Goal: Answer question/provide support: Share knowledge or assist other users

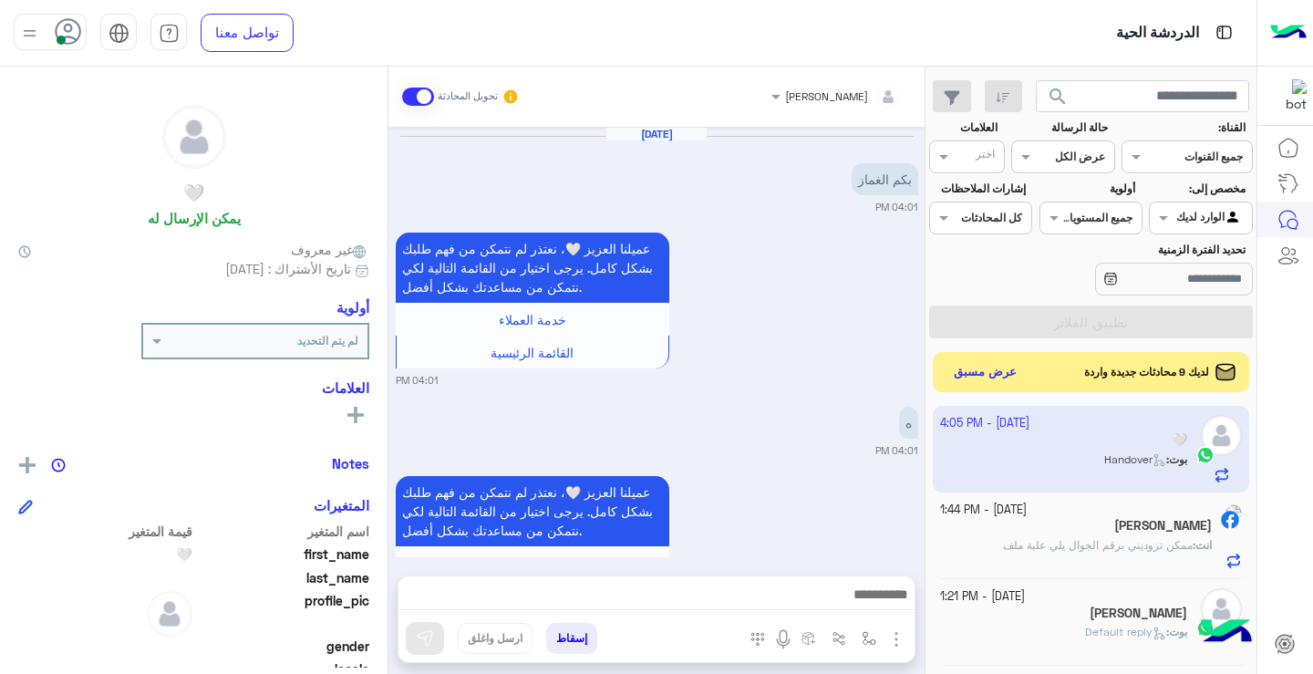
scroll to position [331, 0]
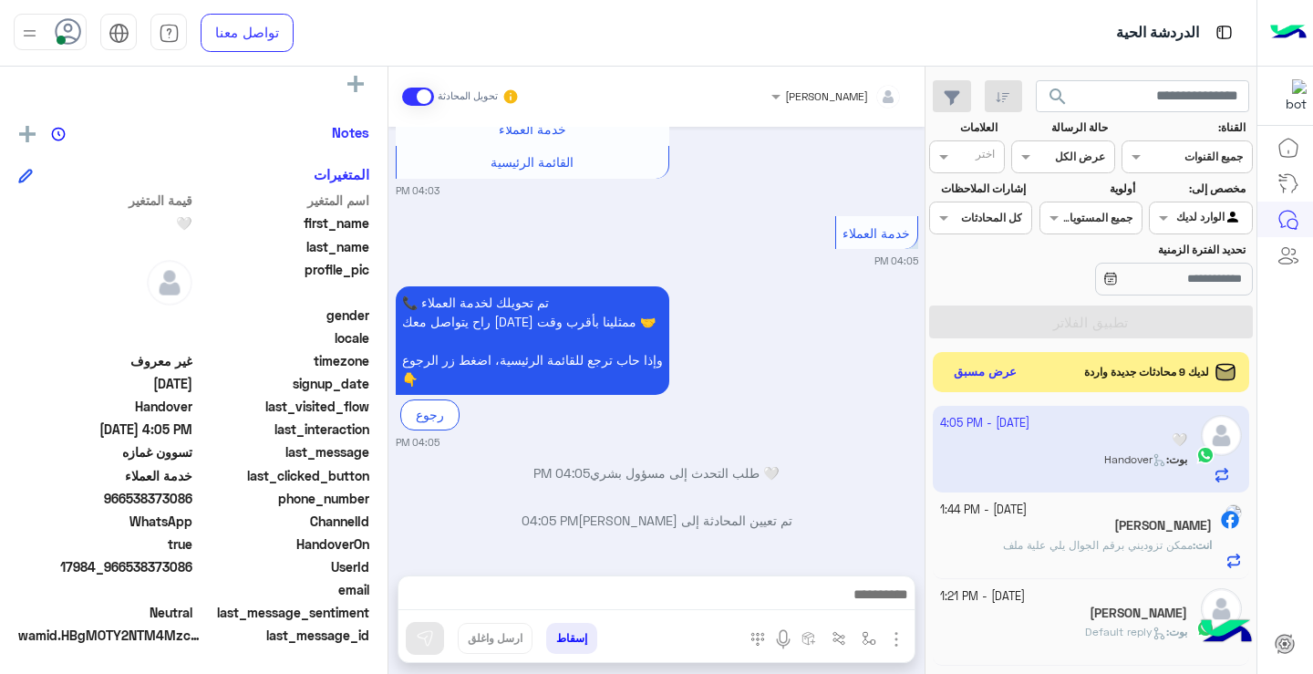
click at [396, 475] on div "[DATE] بكم الغماز 04:01 PM عميلنا العزيز 🤍، نعتذر لم نتمكن من فهم طلبك بشكل كام…" at bounding box center [656, 342] width 536 height 430
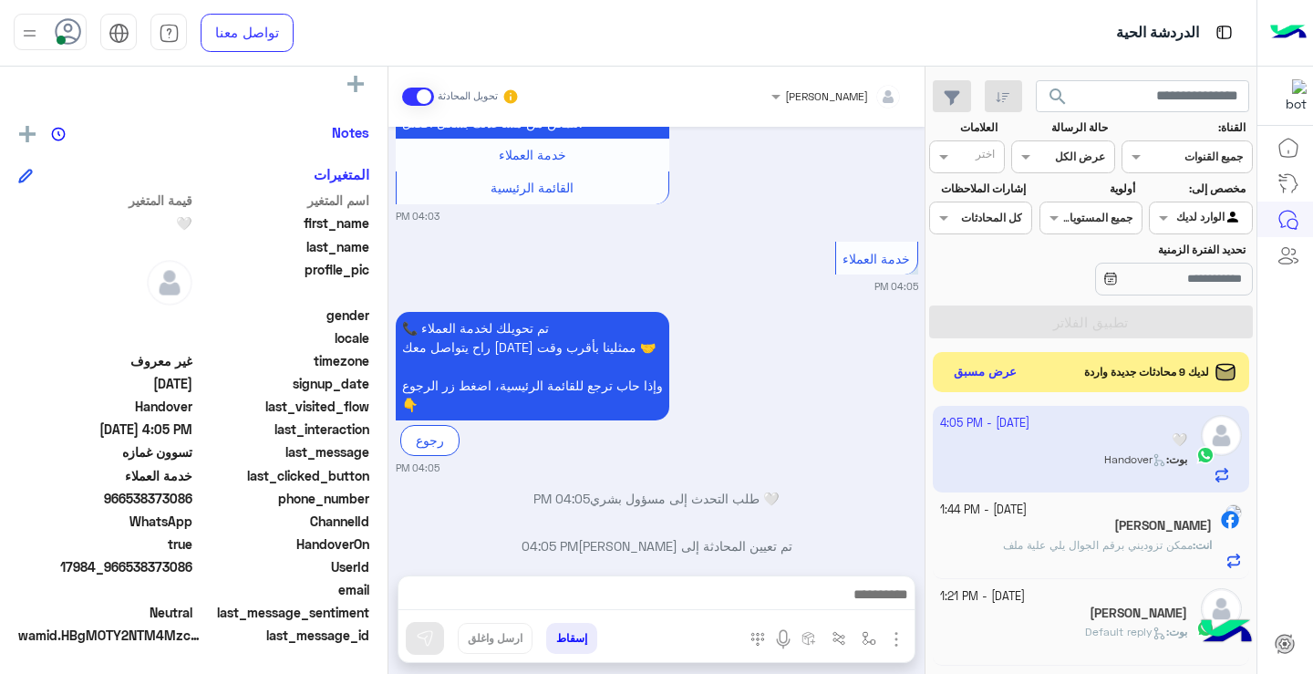
scroll to position [676, 0]
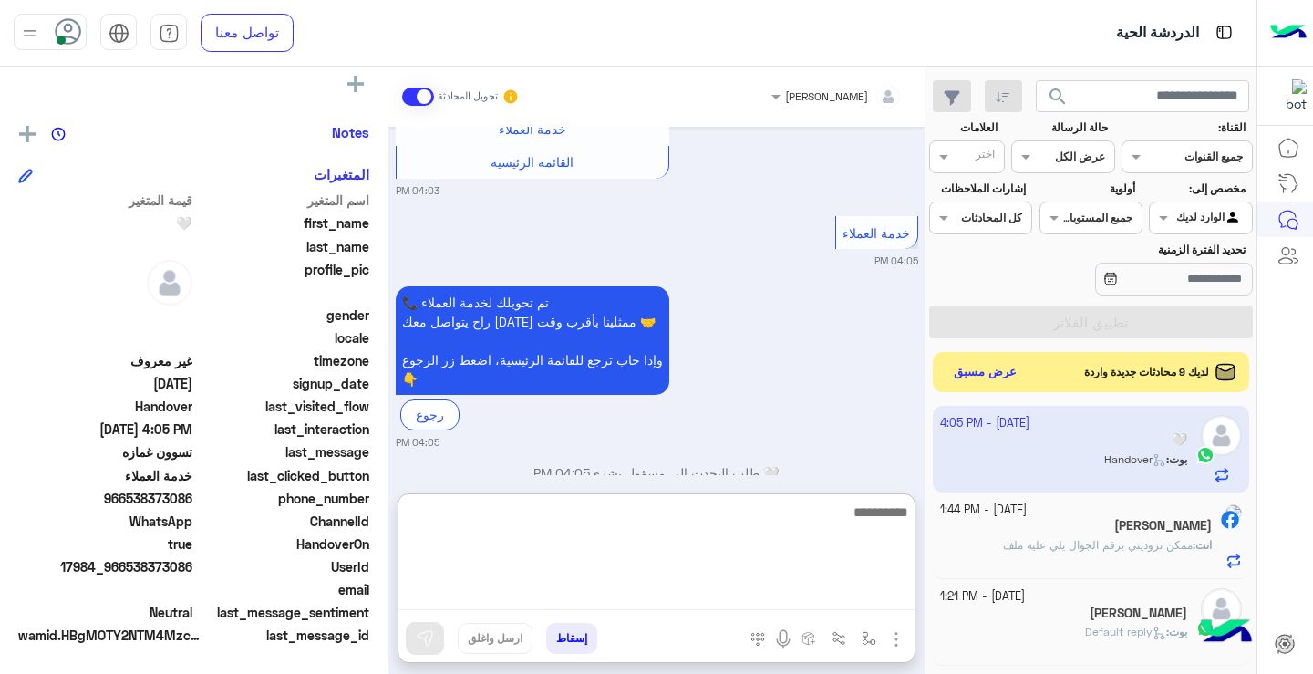
click at [776, 594] on textarea at bounding box center [656, 554] width 516 height 109
type textarea "**********"
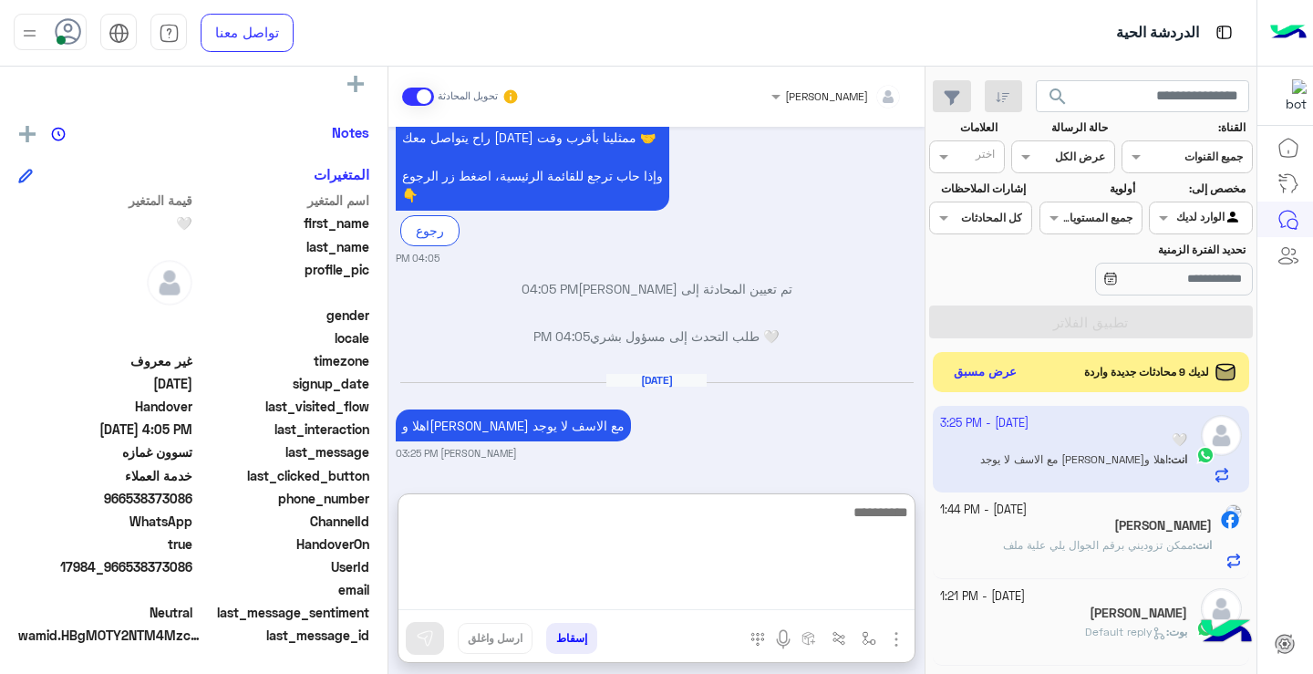
scroll to position [908, 0]
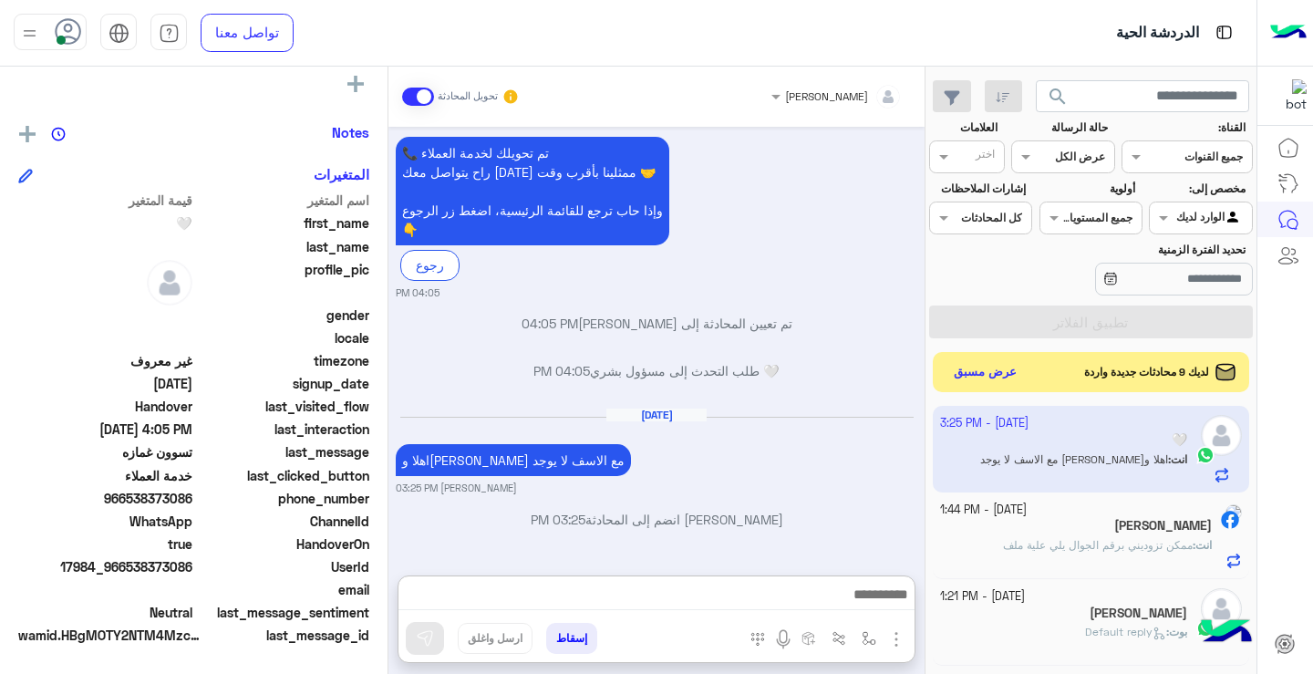
click at [1070, 154] on input "text" at bounding box center [1084, 155] width 42 height 16
click at [1088, 297] on b "غير مقروءة" at bounding box center [1075, 294] width 61 height 15
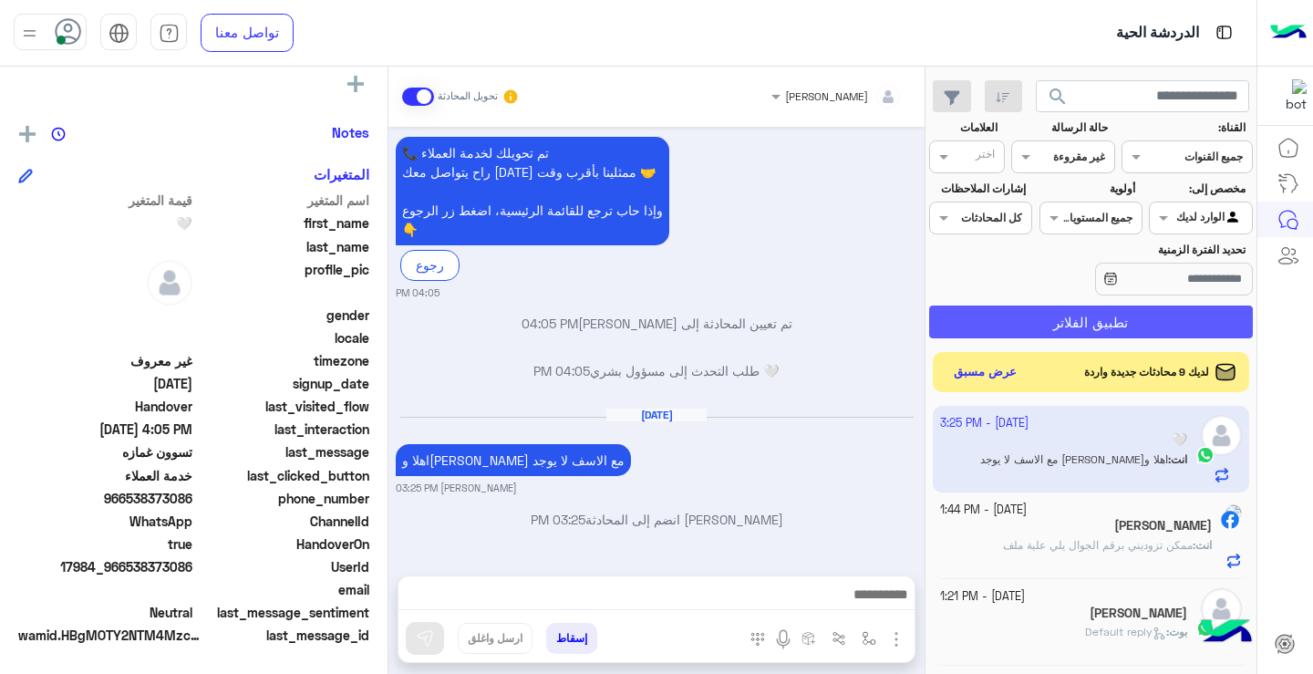
click at [1075, 309] on button "تطبيق الفلاتر" at bounding box center [1091, 321] width 324 height 33
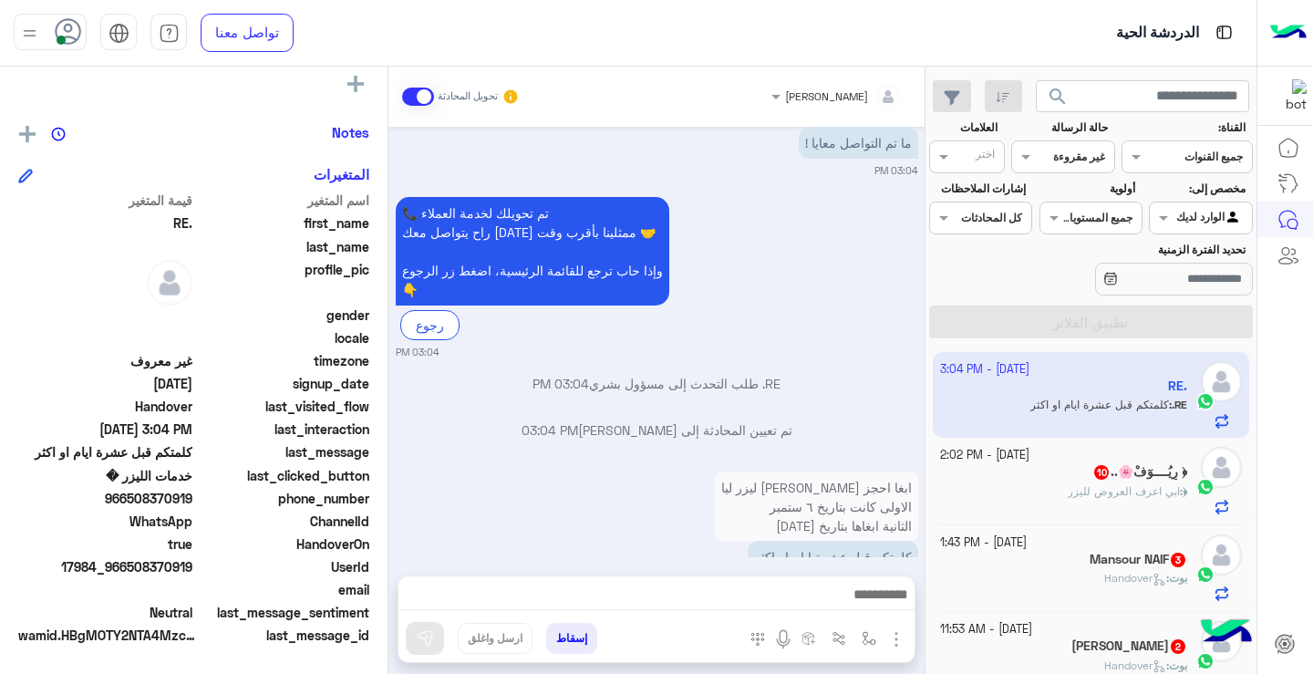
scroll to position [1781, 0]
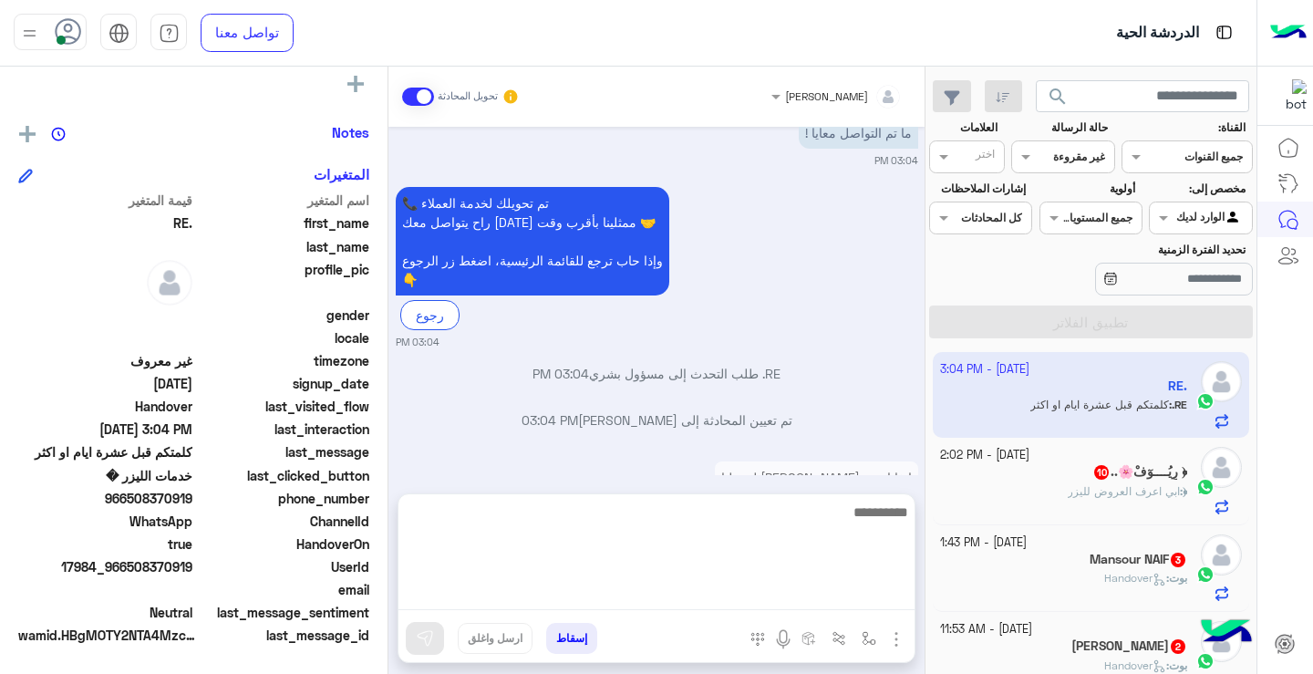
click at [832, 595] on textarea at bounding box center [656, 554] width 516 height 109
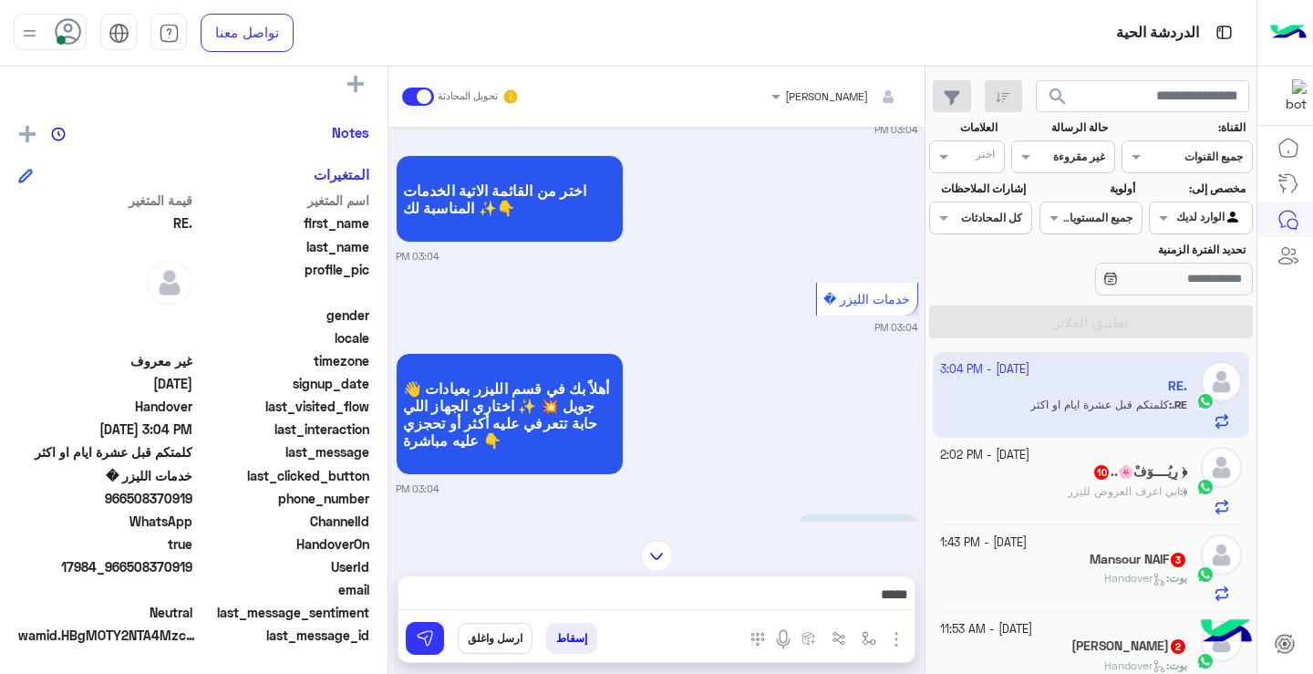
scroll to position [1782, 0]
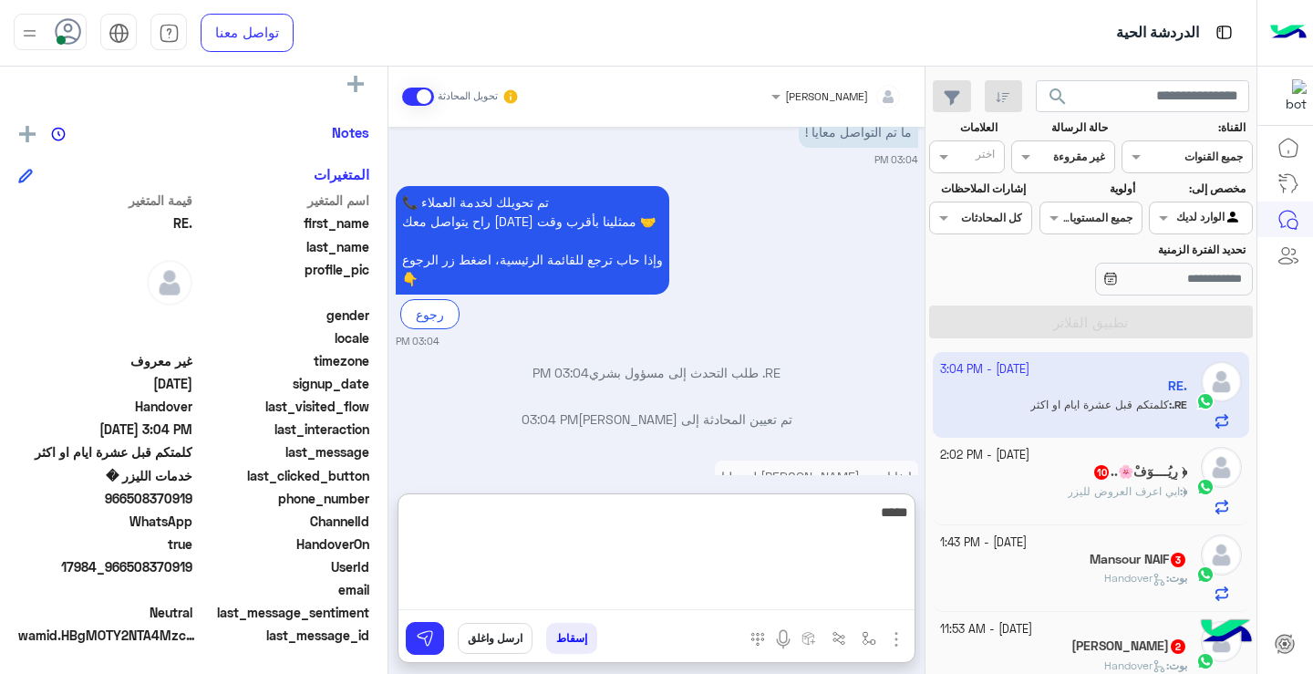
click at [879, 596] on textarea "****" at bounding box center [656, 554] width 516 height 109
type textarea "**********"
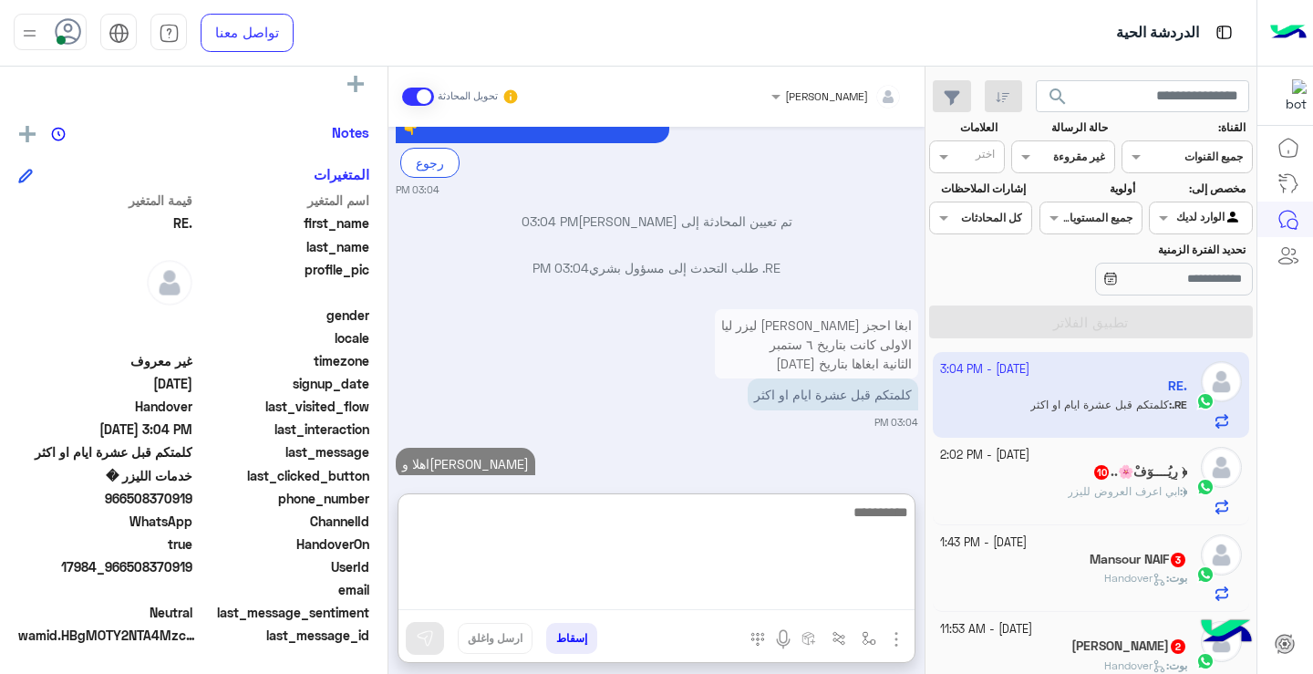
type textarea "*"
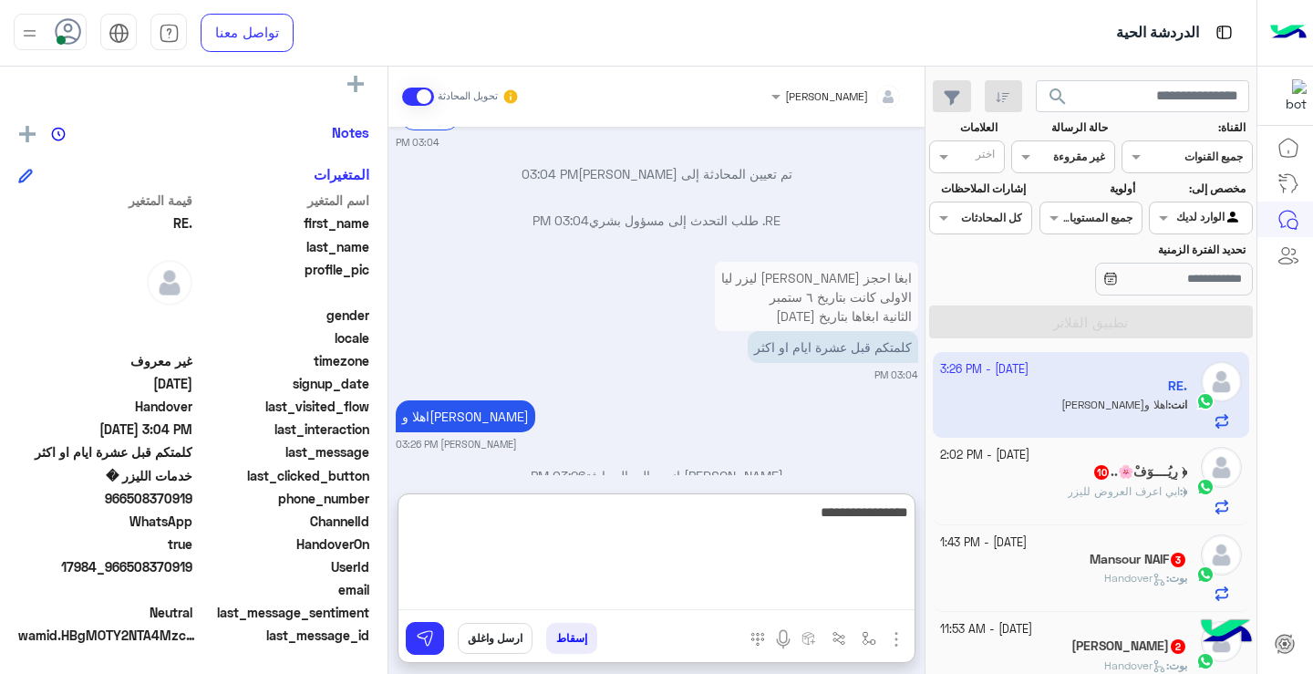
type textarea "**********"
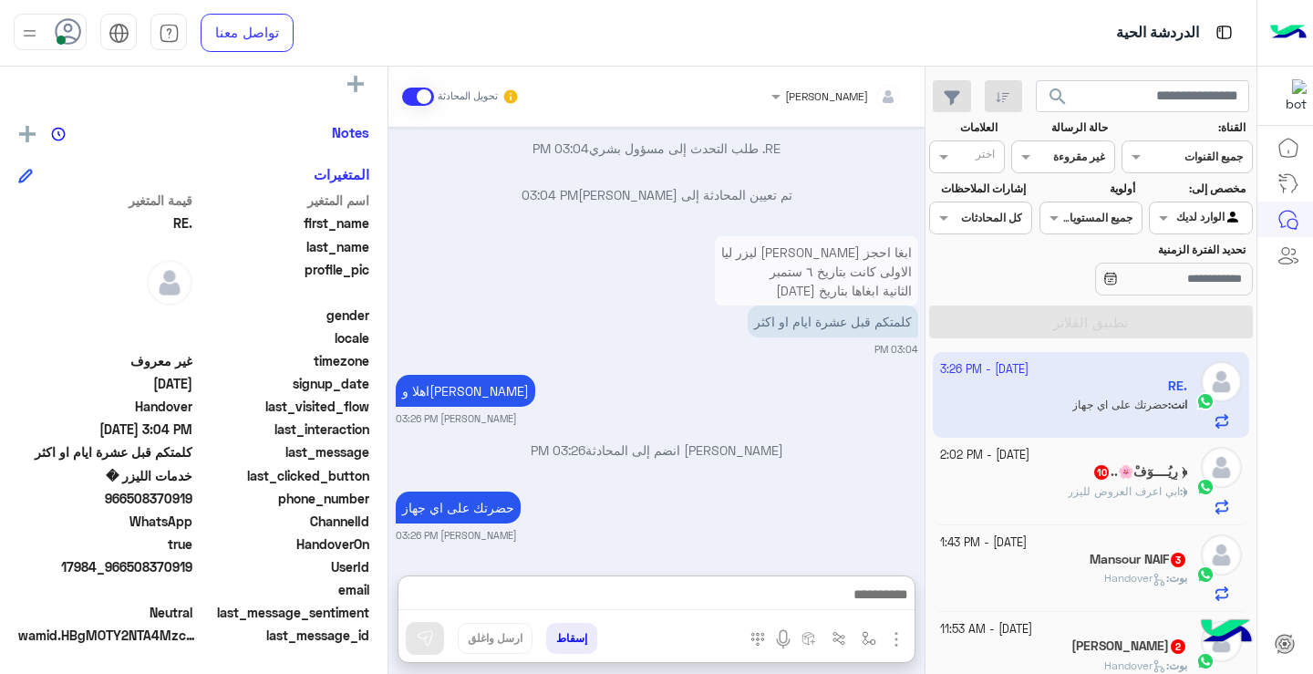
click at [1066, 485] on div "﴿ : ابي اعرف العروض لليزر" at bounding box center [1064, 499] width 248 height 32
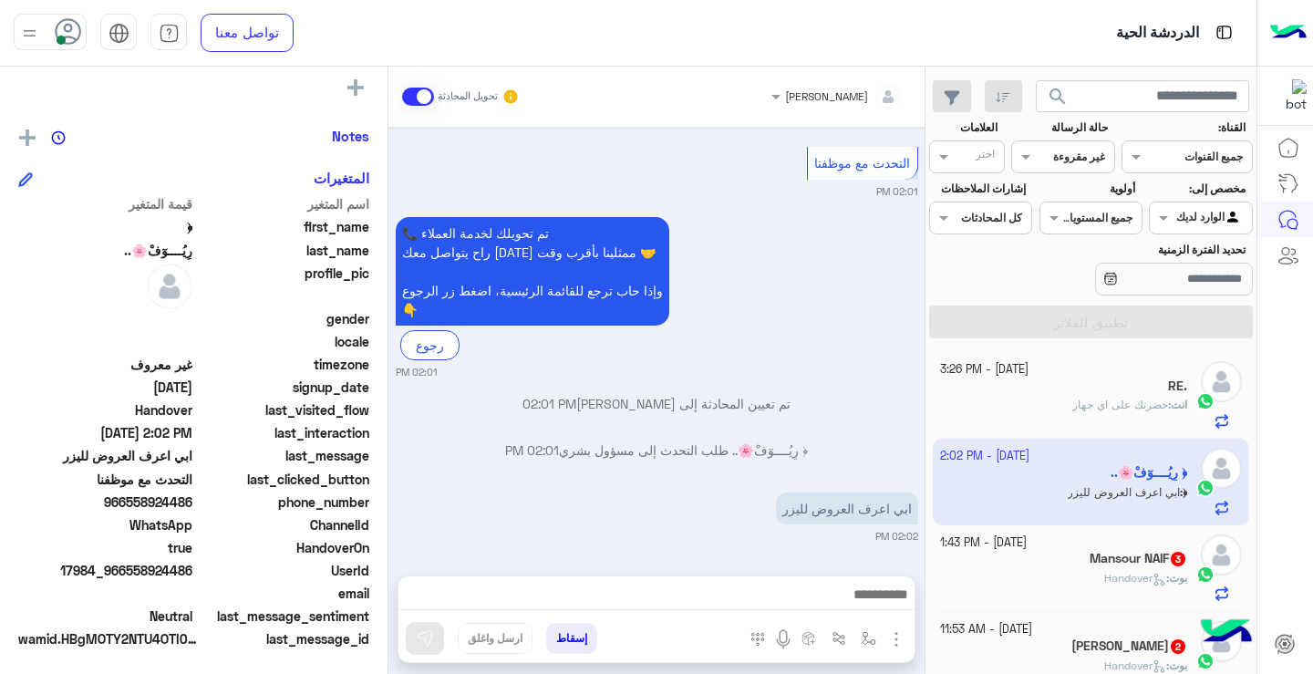
scroll to position [331, 0]
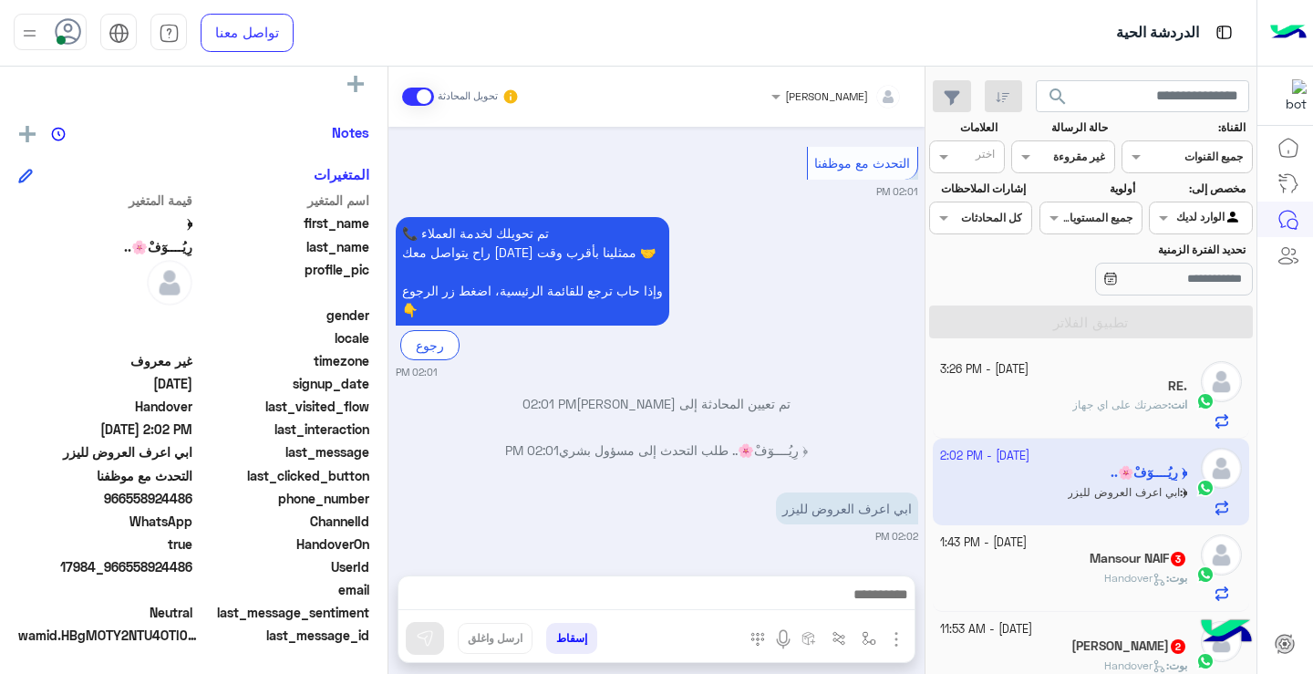
click at [908, 645] on div at bounding box center [825, 641] width 178 height 37
click at [898, 643] on img "button" at bounding box center [896, 639] width 22 height 22
click at [865, 564] on span "المرفقات" at bounding box center [850, 562] width 55 height 21
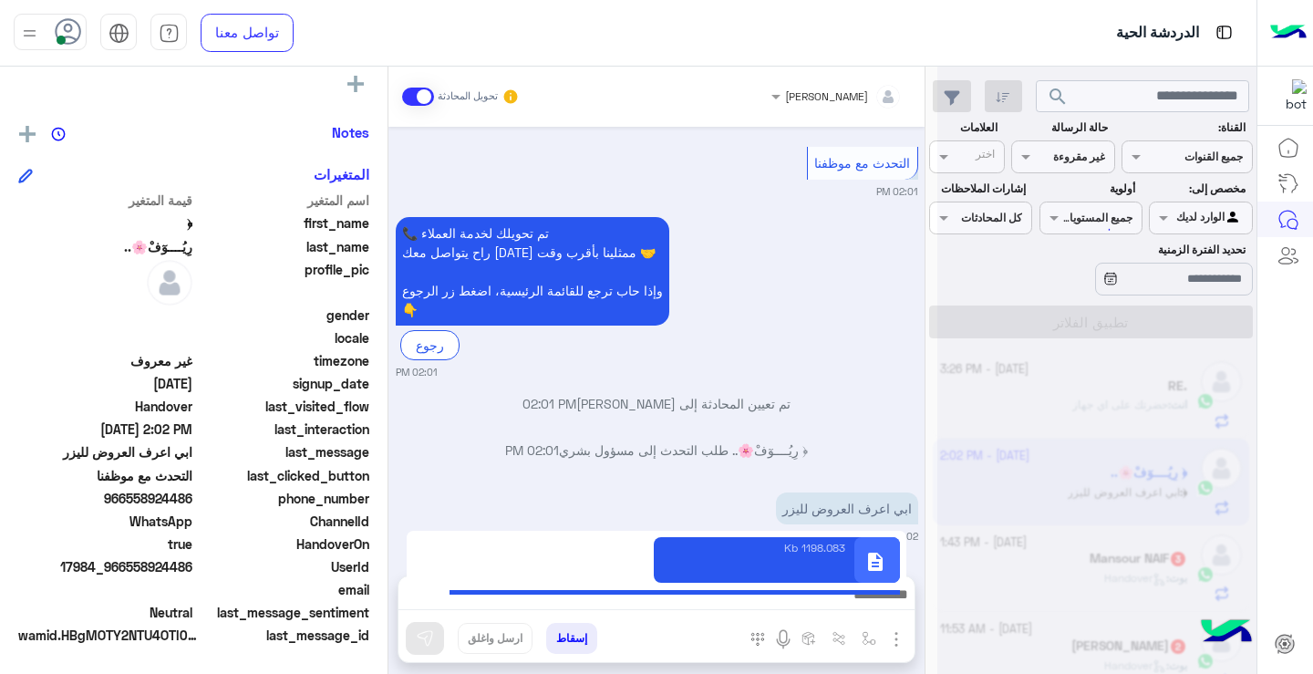
type textarea "**********"
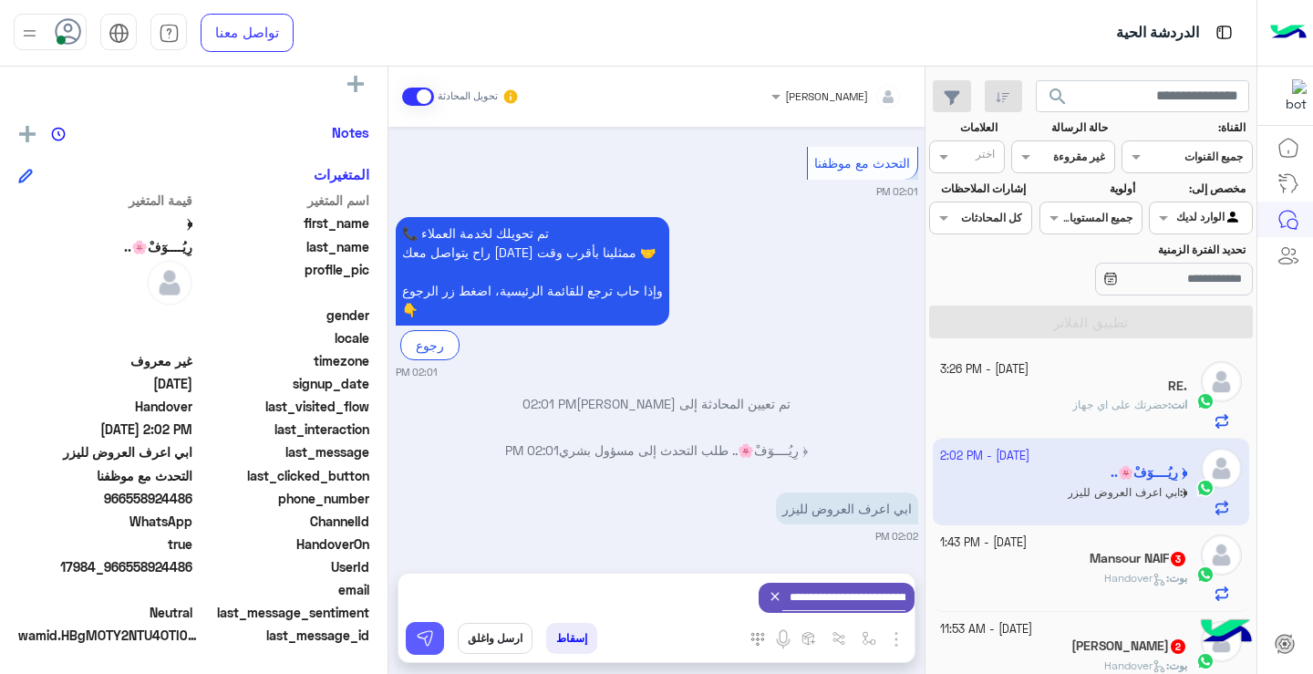
click at [412, 637] on button at bounding box center [425, 638] width 38 height 33
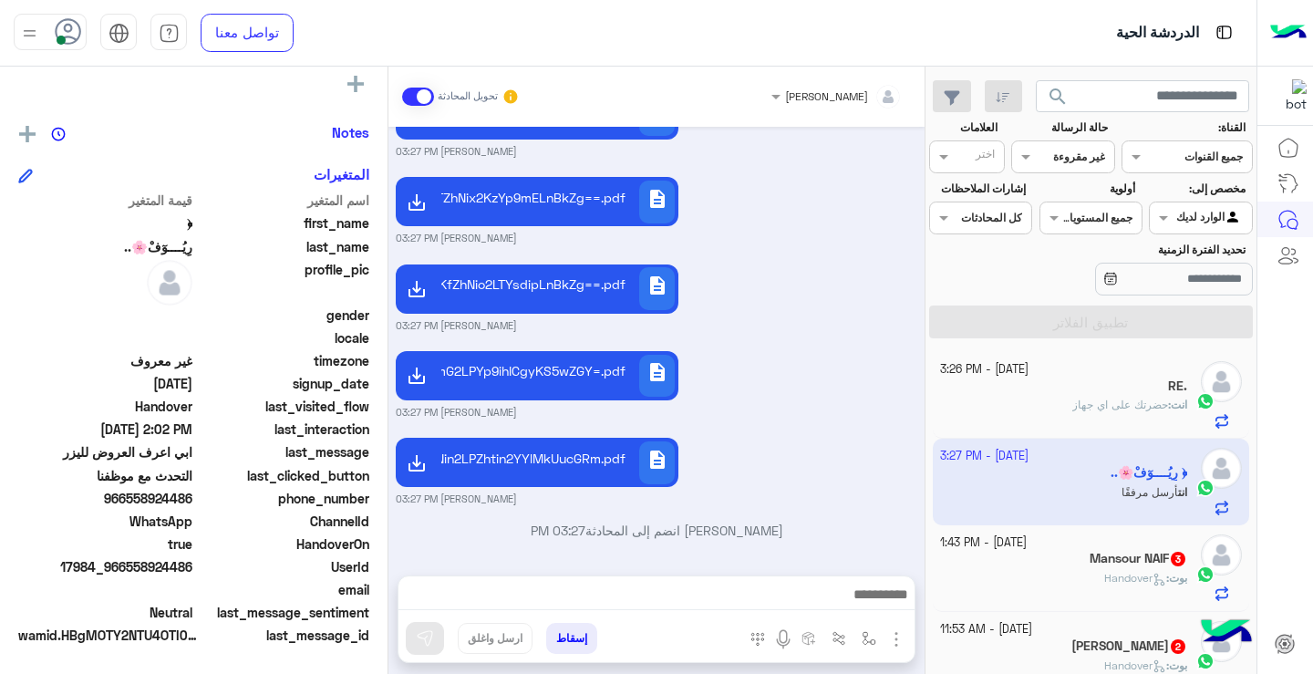
scroll to position [2238, 0]
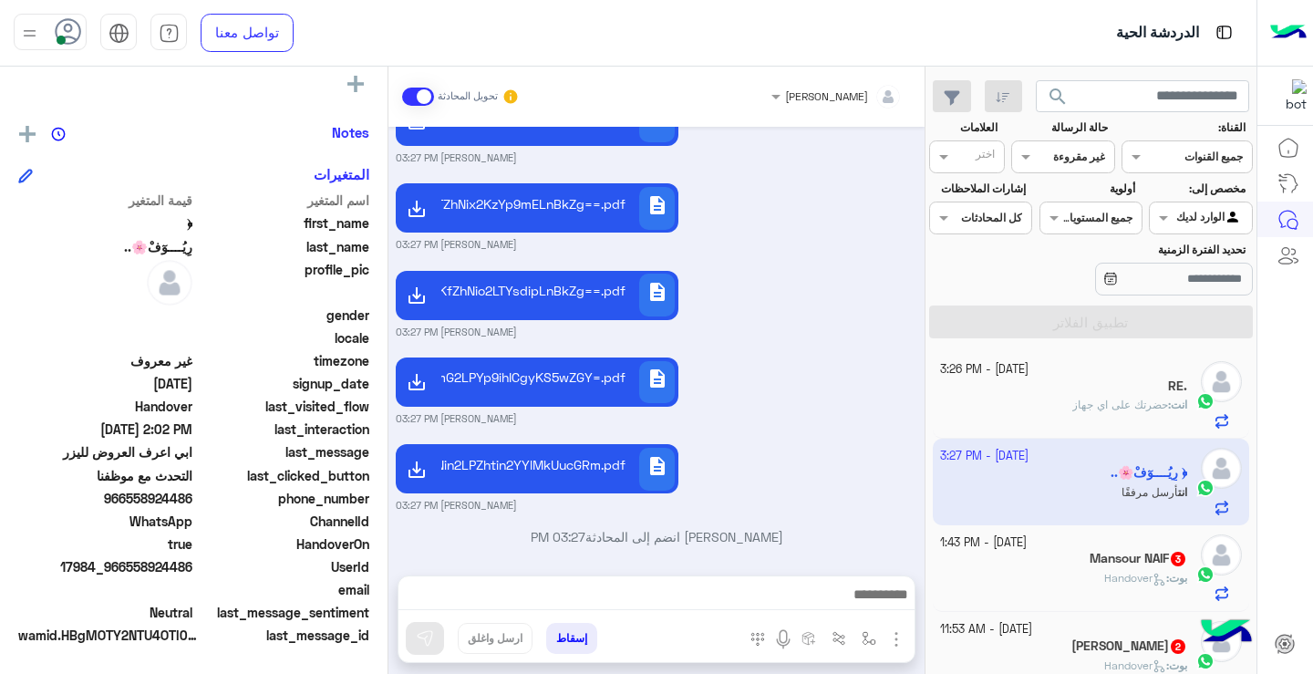
drag, startPoint x: 395, startPoint y: 546, endPoint x: 392, endPoint y: 520, distance: 26.6
click at [392, 520] on div "[DATE] خدمات الليزر � 02:01 PM 👋 أهلاً بك في قسم الليزر بعيادات جويل 💥 ✨ اختاري…" at bounding box center [656, 342] width 536 height 430
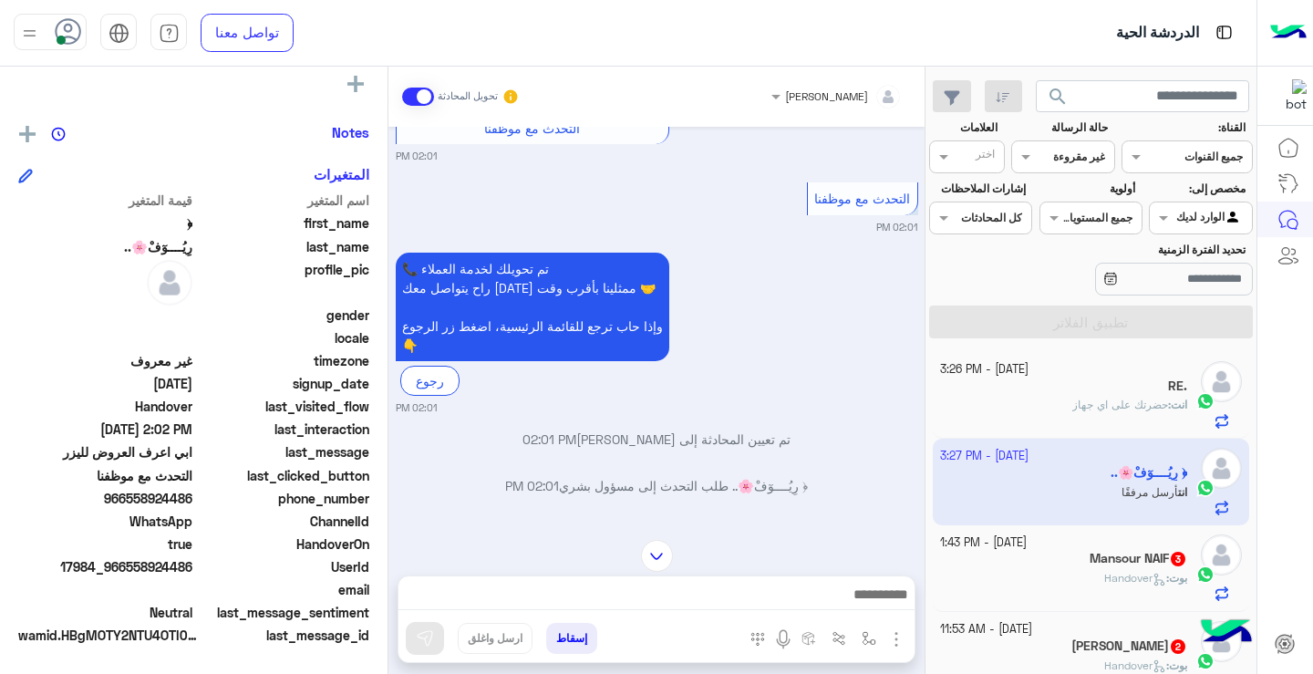
scroll to position [2254, 0]
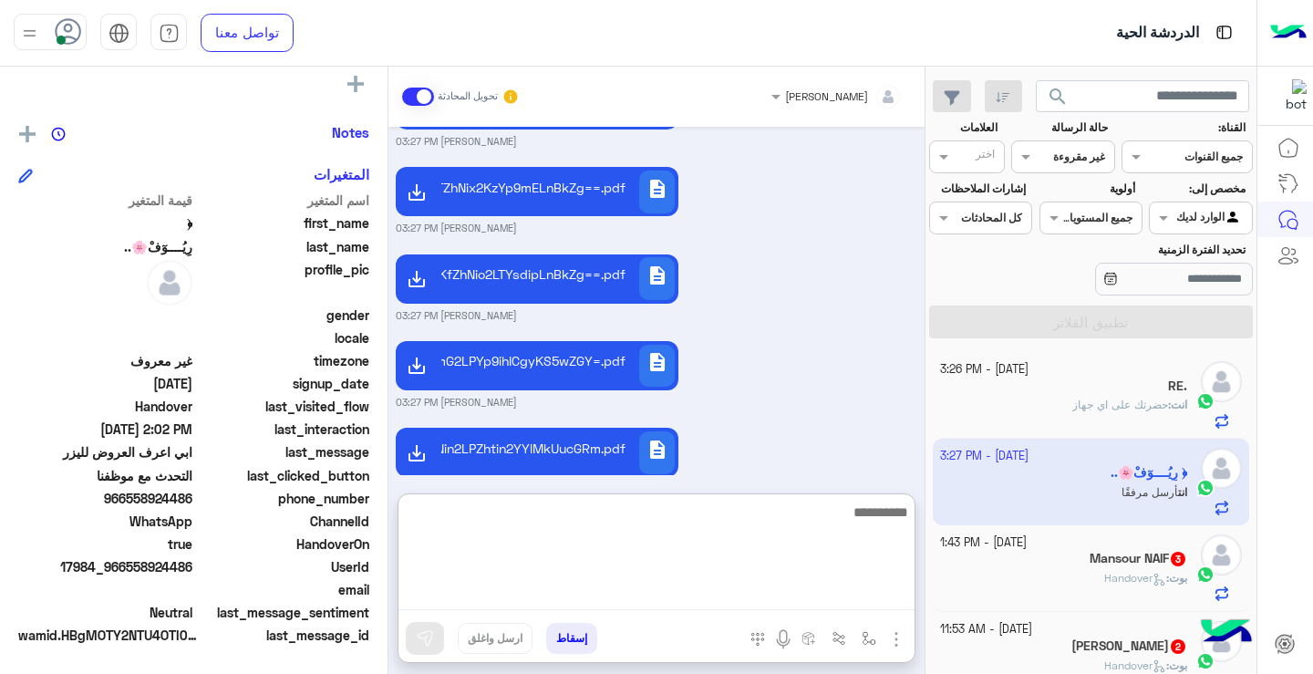
click at [728, 598] on textarea at bounding box center [656, 554] width 516 height 109
type textarea "*"
type textarea "**********"
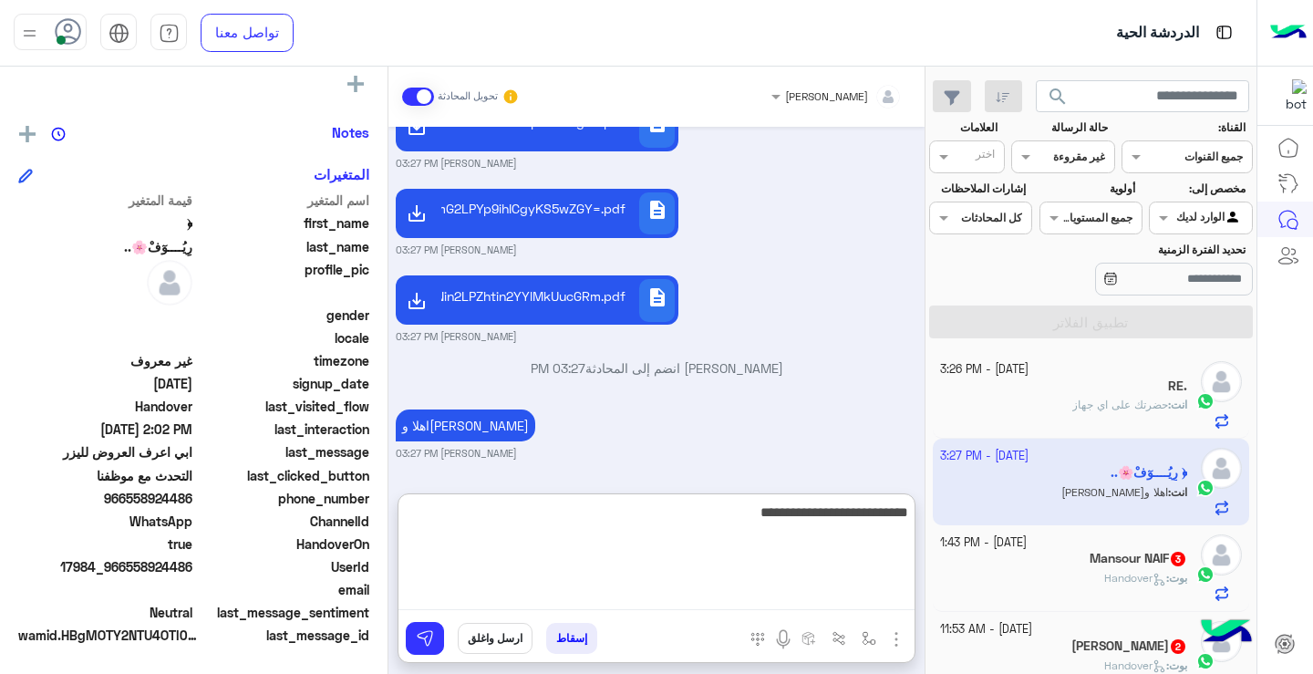
type textarea "**********"
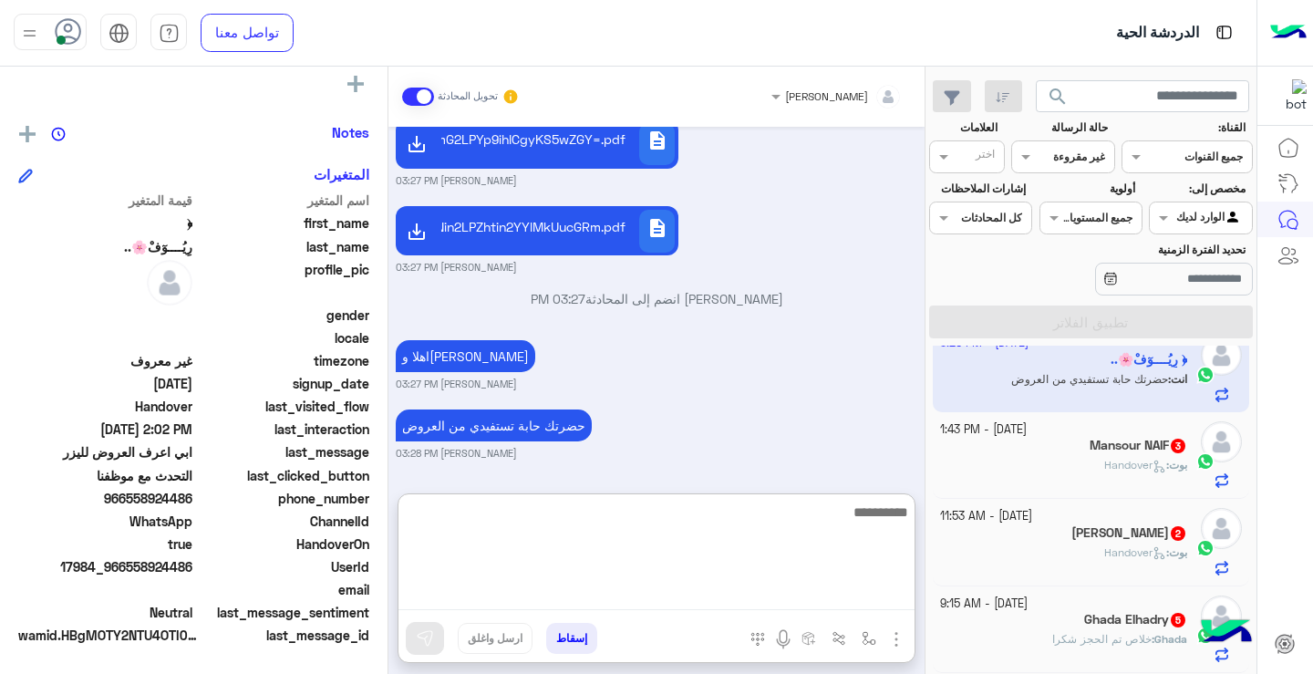
scroll to position [184, 0]
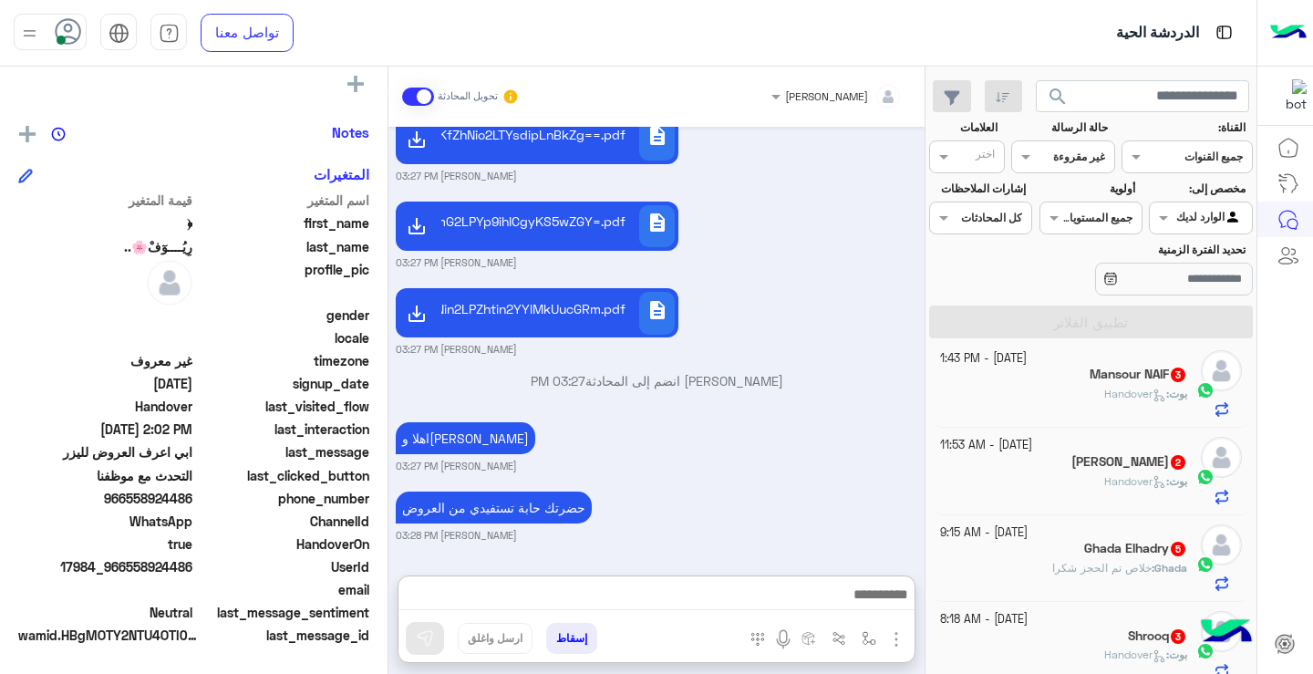
click at [1106, 551] on h5 "Ghada Elhadry 5" at bounding box center [1135, 548] width 103 height 15
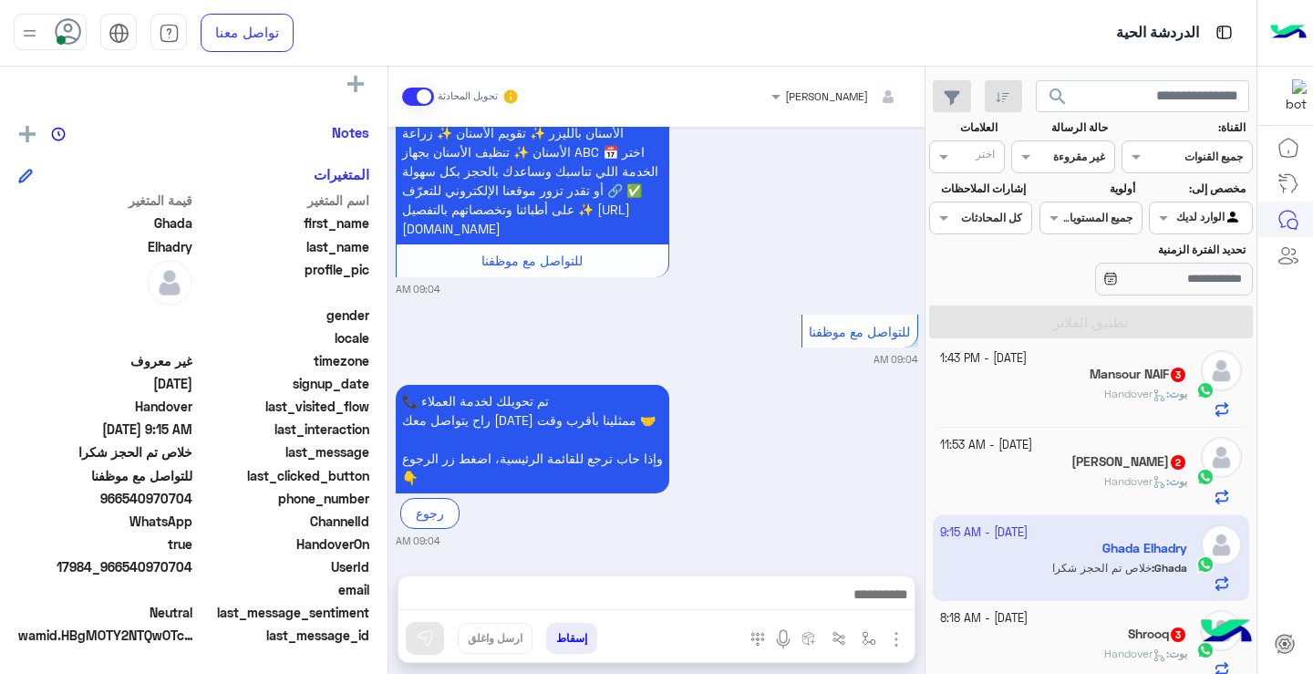
scroll to position [802, 0]
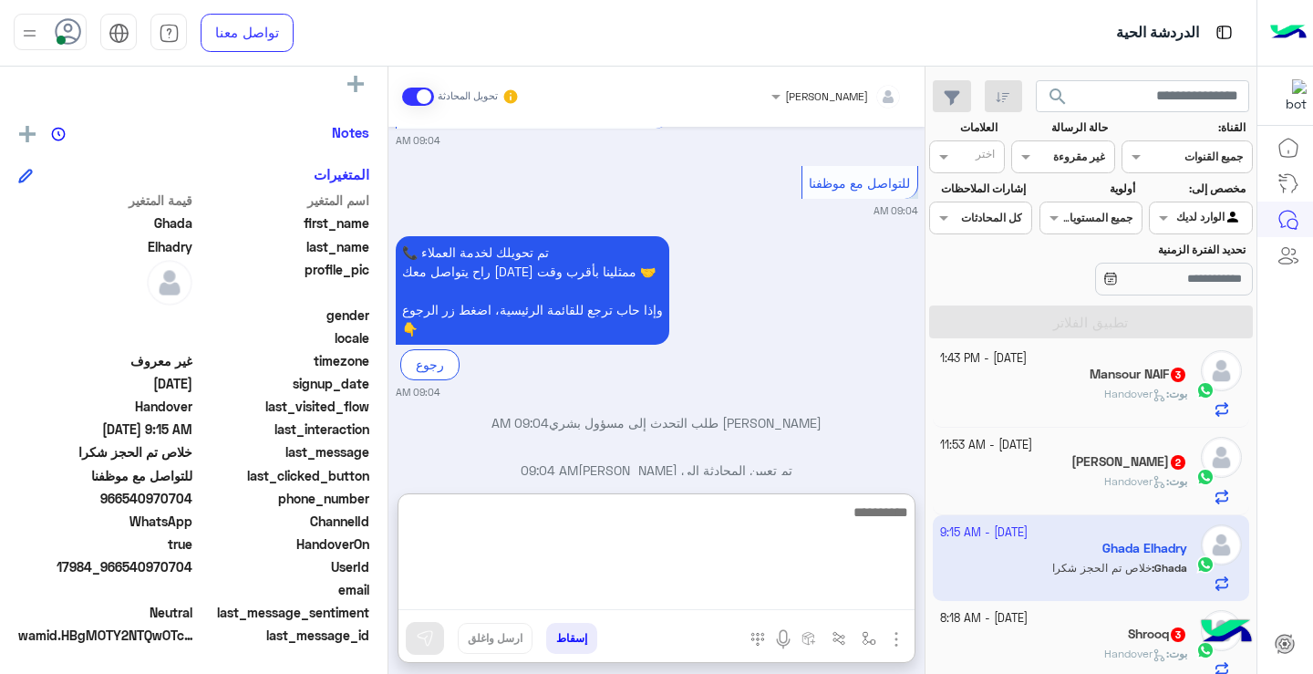
click at [743, 589] on textarea at bounding box center [656, 554] width 516 height 109
type textarea "**********"
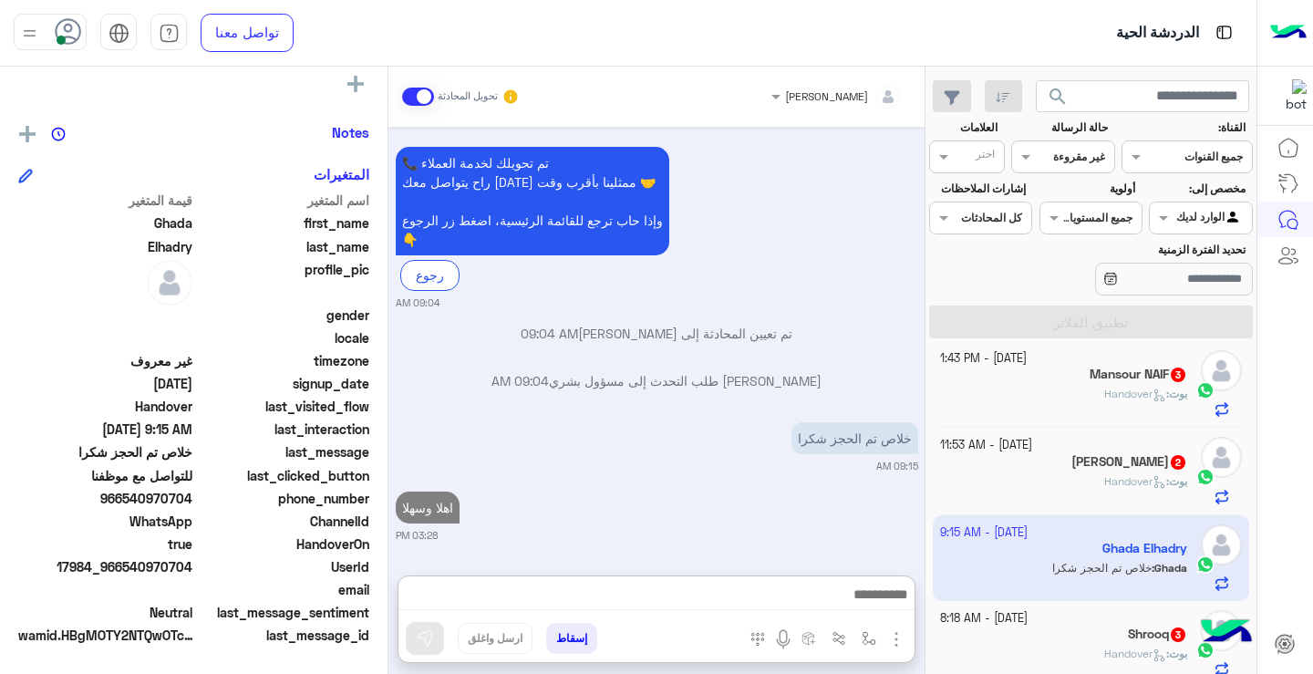
click at [1076, 468] on div "[PERSON_NAME] 2" at bounding box center [1064, 463] width 248 height 19
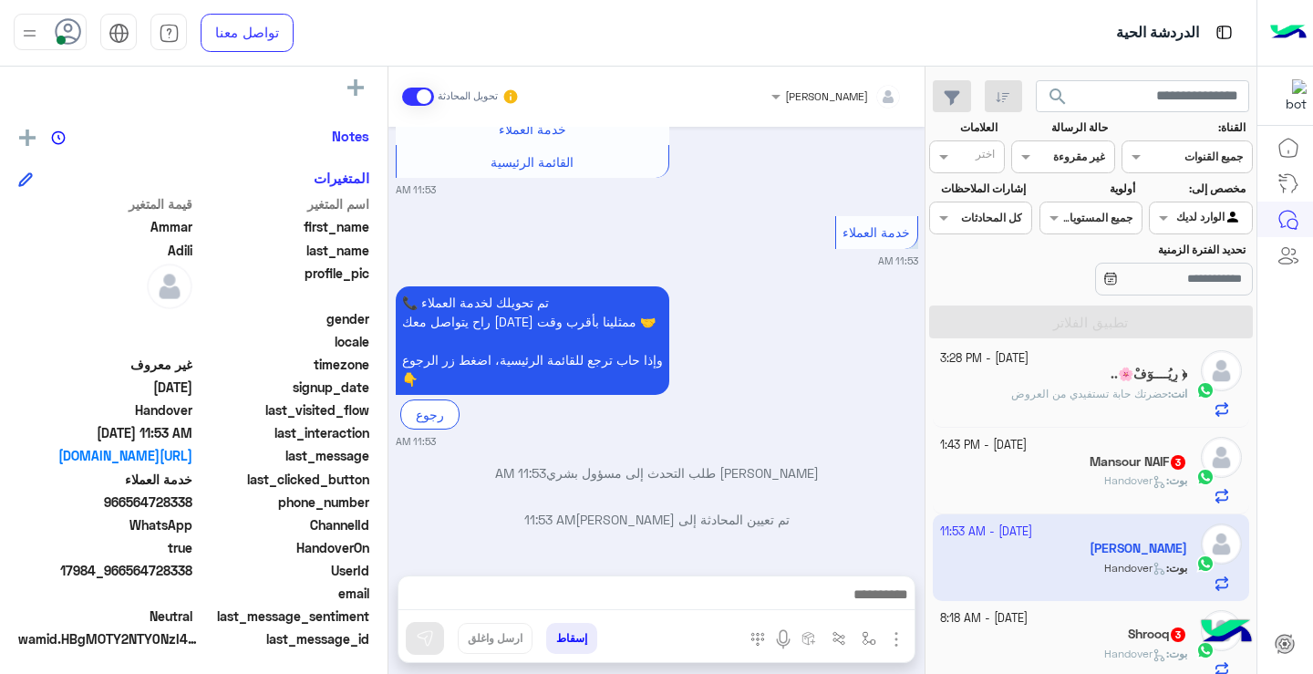
scroll to position [331, 0]
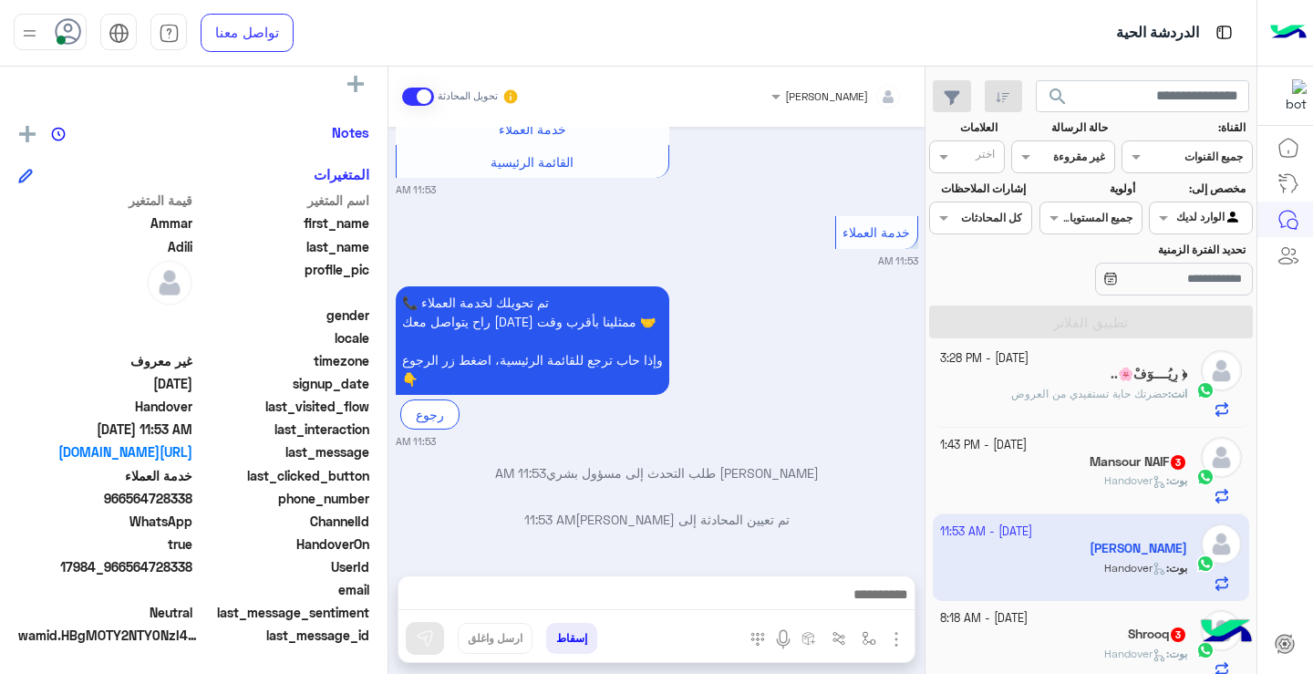
click at [387, 518] on mat-drawer "[PERSON_NAME] يمكن الإرسال له غير معروف تاريخ الأشتراك : [DATE] أولوية لم يتم ا…" at bounding box center [194, 374] width 388 height 614
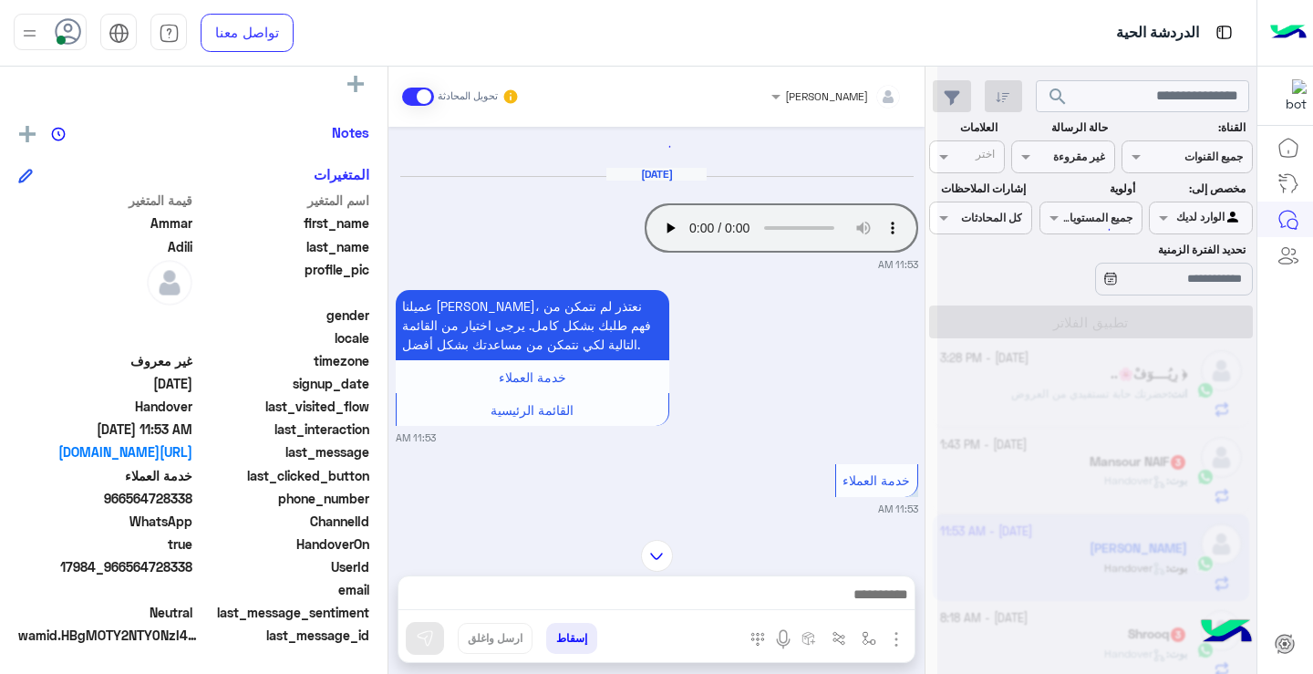
scroll to position [0, 0]
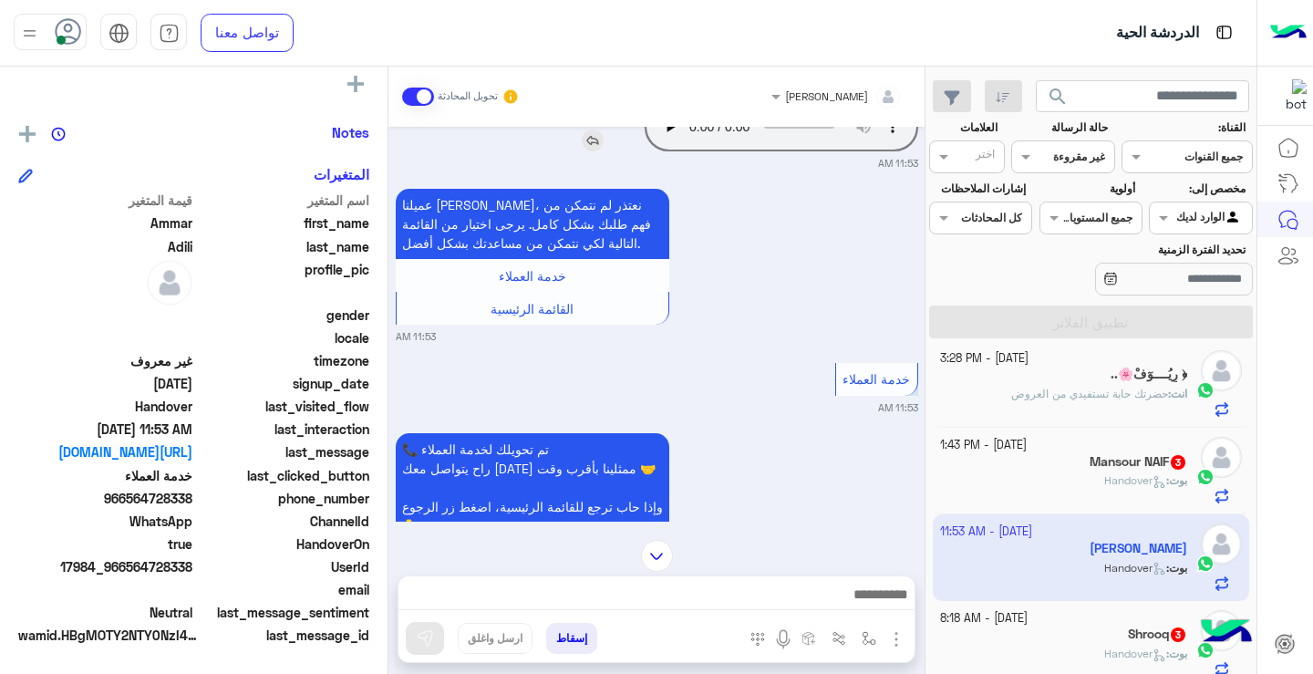
click at [679, 191] on div "عميلنا [PERSON_NAME]، نعتذر لم نتمكن من فهم طلبك بشكل كامل. يرجى اختيار من القا…" at bounding box center [584, 257] width 377 height 136
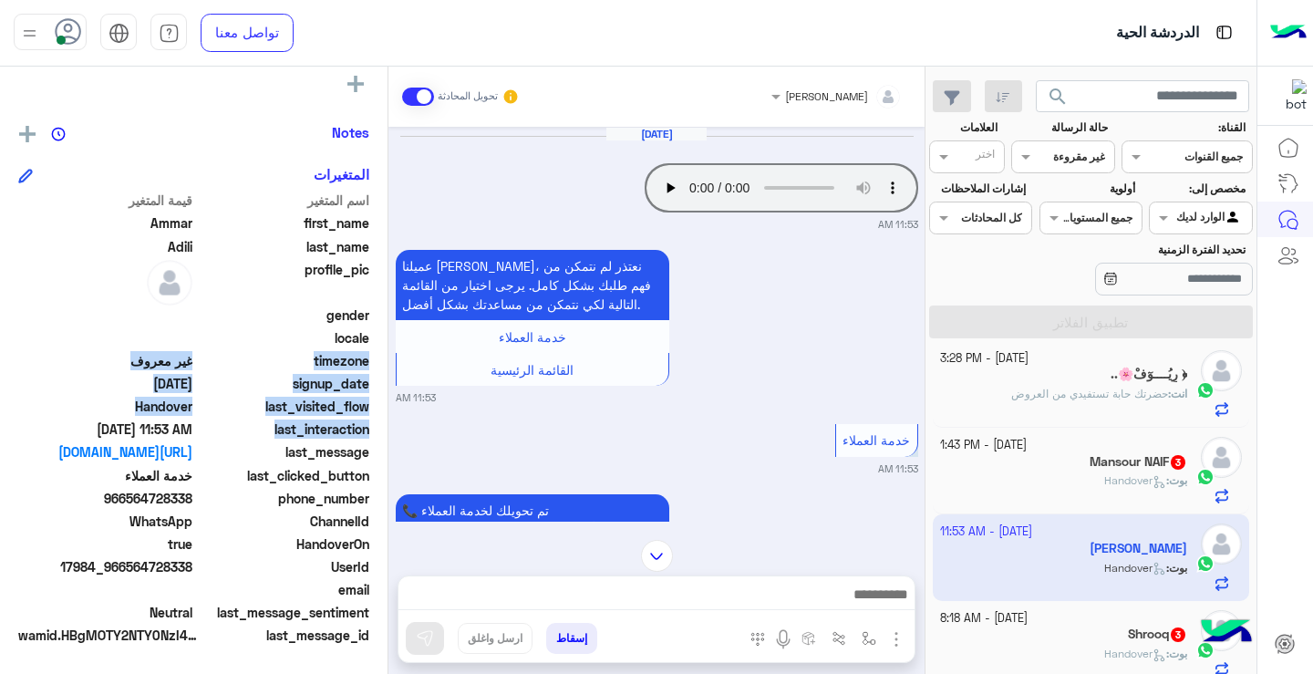
drag, startPoint x: 387, startPoint y: 345, endPoint x: 371, endPoint y: 441, distance: 98.0
click at [371, 441] on mat-drawer "[PERSON_NAME] يمكن الإرسال له غير معروف تاريخ الأشتراك : [DATE] أولوية لم يتم ا…" at bounding box center [194, 374] width 388 height 614
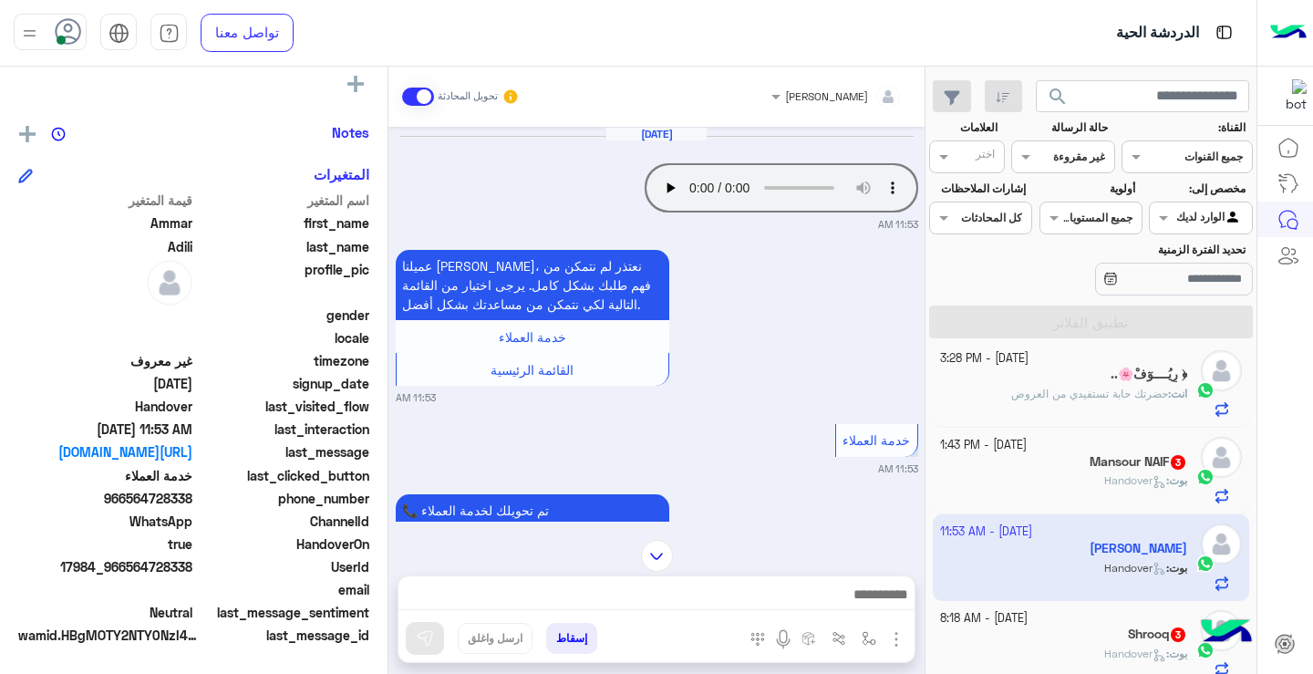
click at [814, 359] on div "عميلنا [PERSON_NAME]، نعتذر لم نتمكن من فهم طلبك بشكل كامل. يرجى اختيار من القا…" at bounding box center [657, 325] width 522 height 160
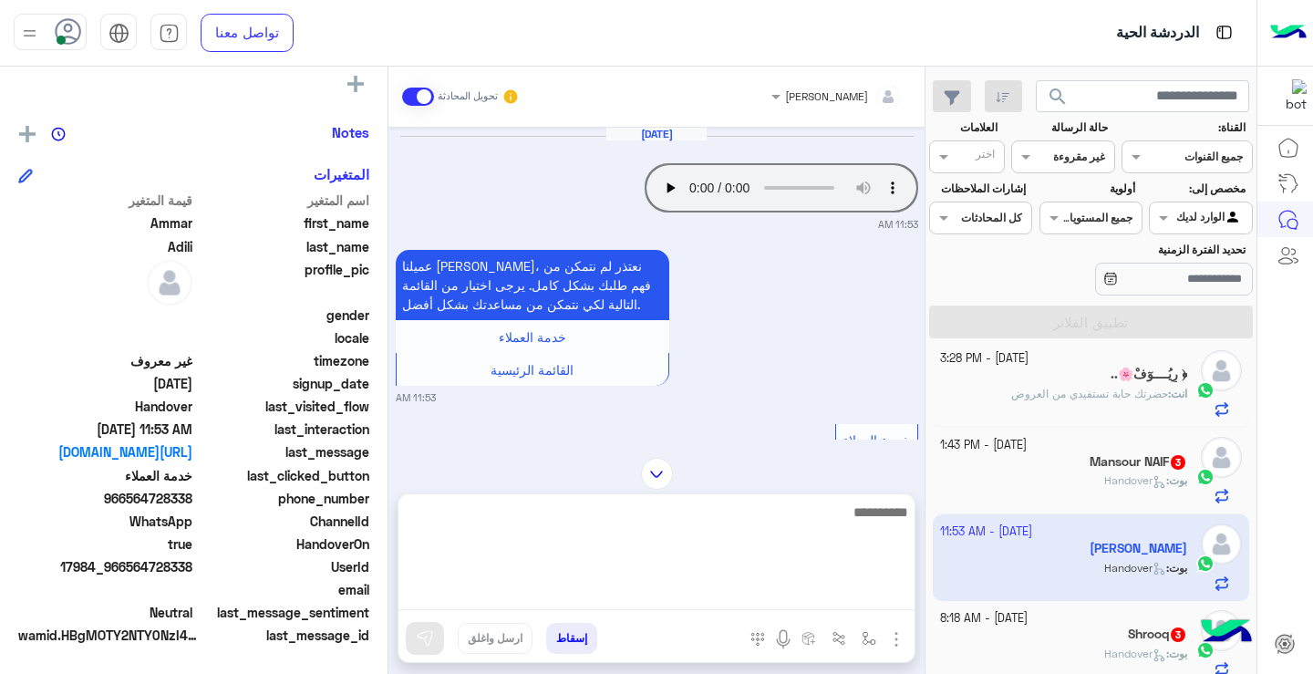
click at [757, 590] on textarea at bounding box center [656, 554] width 516 height 109
type textarea "**********"
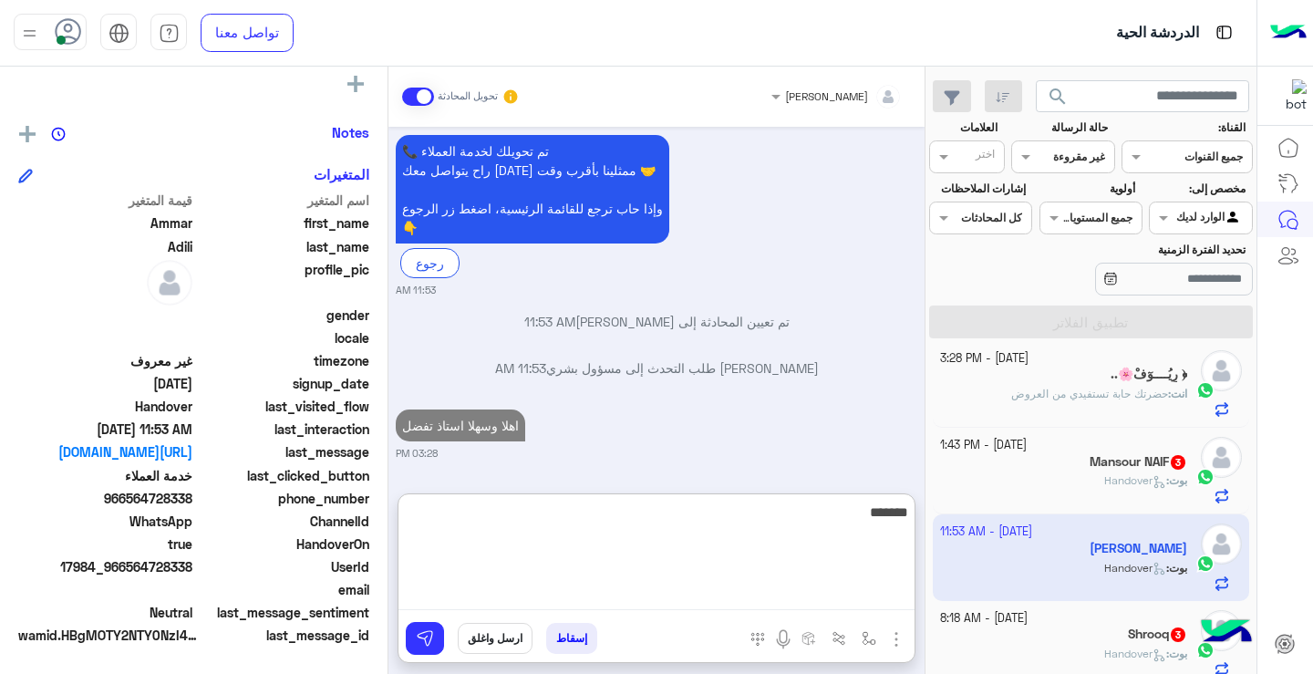
scroll to position [407, 0]
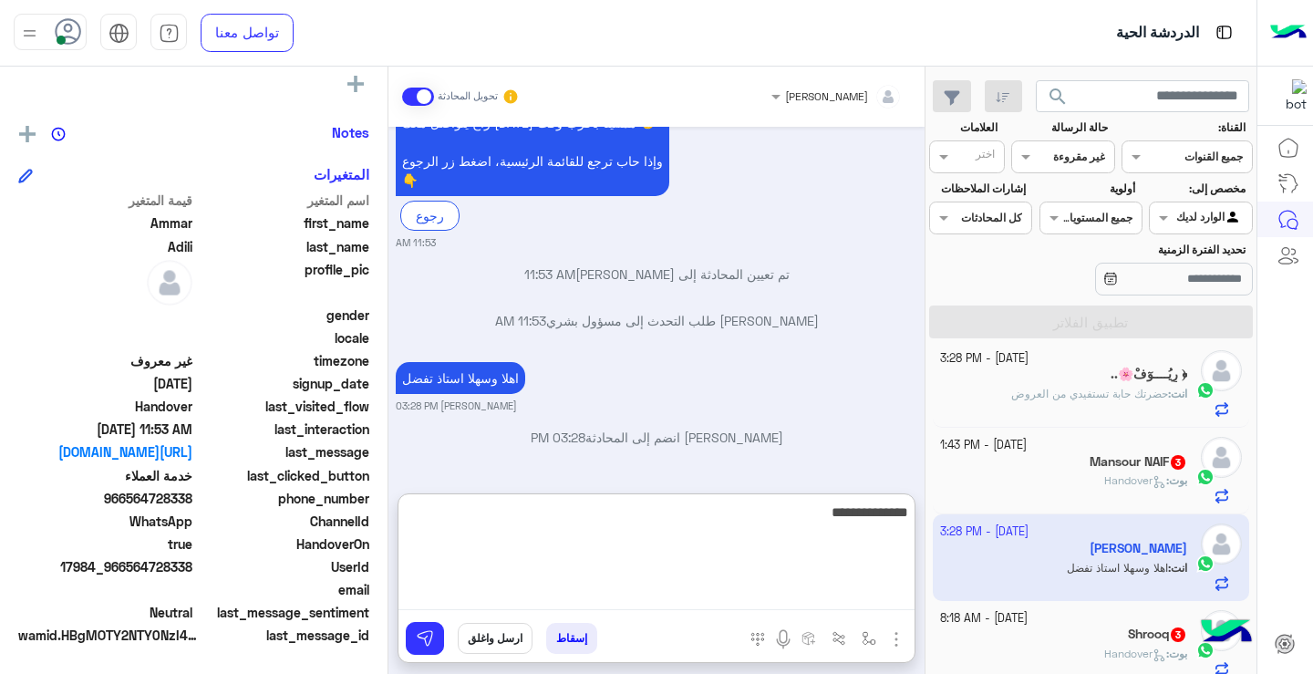
type textarea "**********"
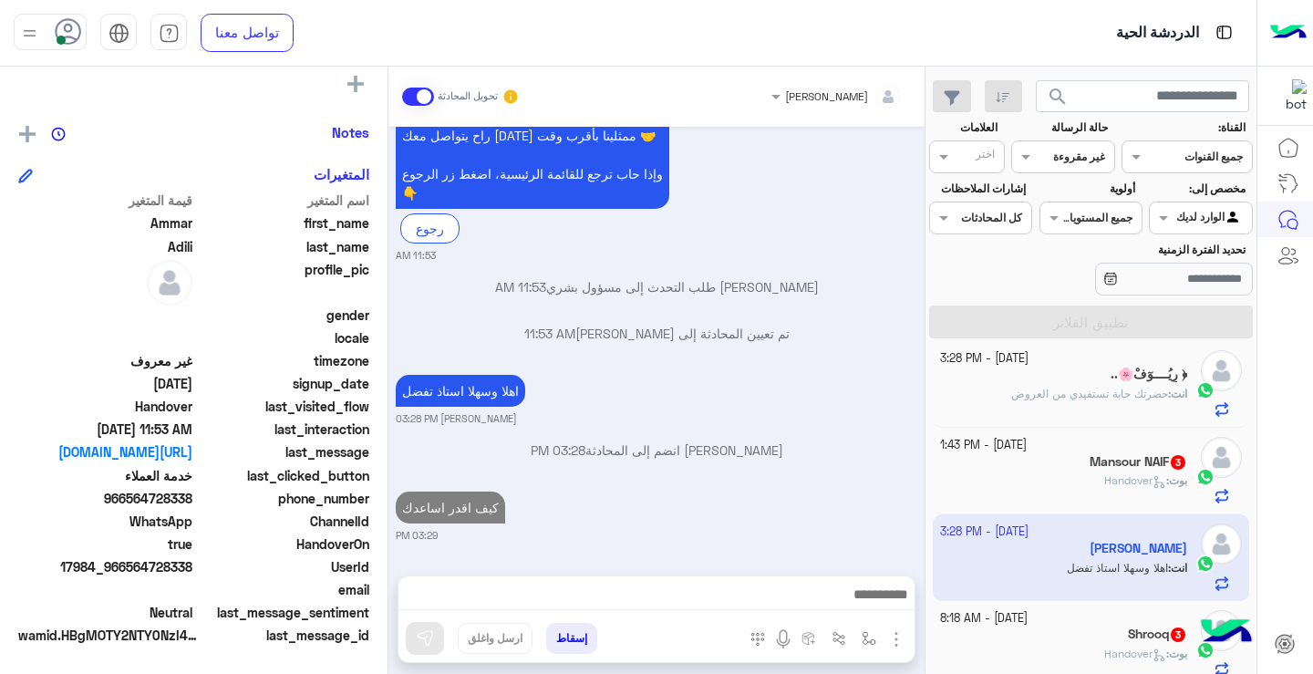
scroll to position [394, 0]
drag, startPoint x: 924, startPoint y: 542, endPoint x: 933, endPoint y: 564, distance: 23.7
click at [933, 564] on mat-drawer-container "search القناة: القناه جميع القنوات حالة الرسالة القناه غير مقروءة العلامات اختر…" at bounding box center [628, 374] width 1256 height 614
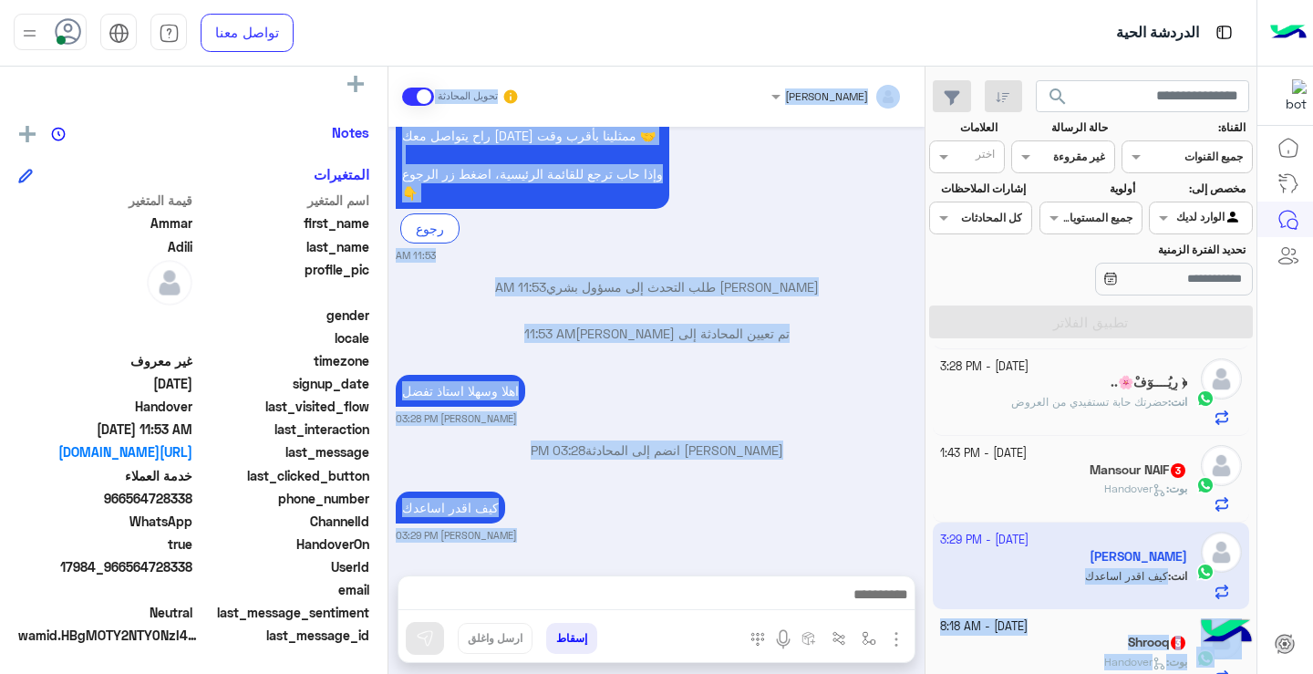
scroll to position [196, 0]
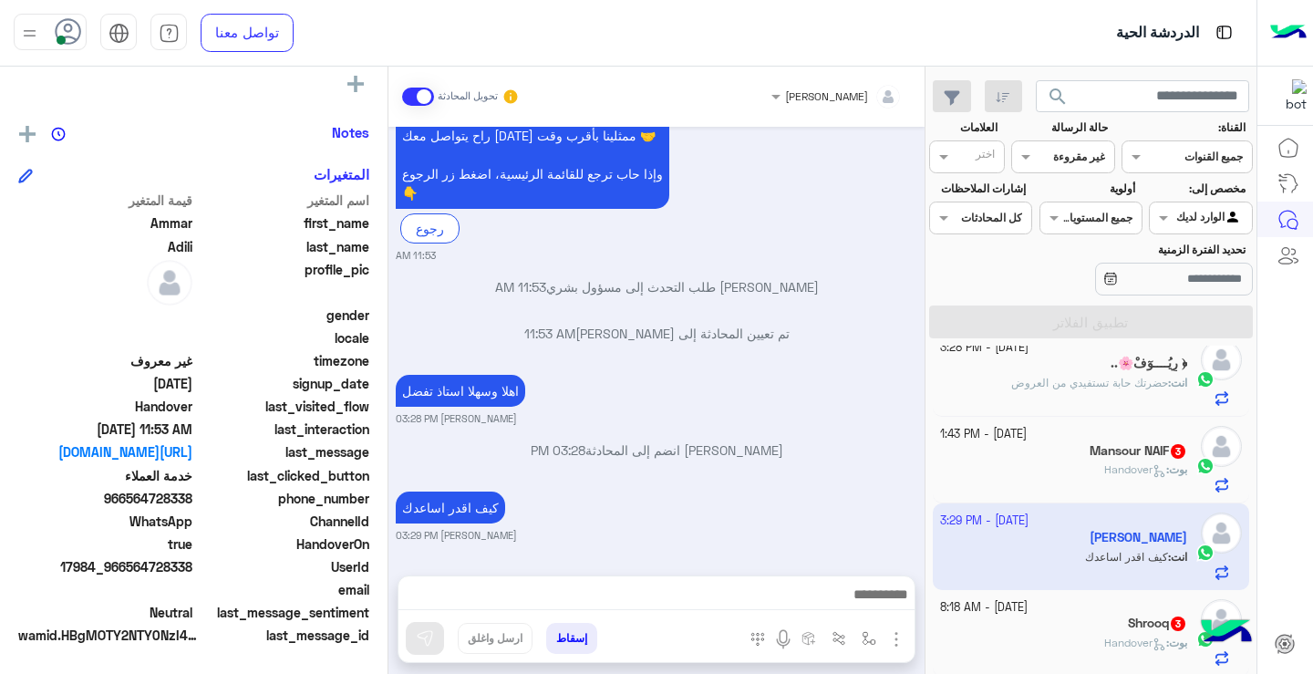
click at [1075, 483] on div "بوت : Handover" at bounding box center [1064, 477] width 248 height 32
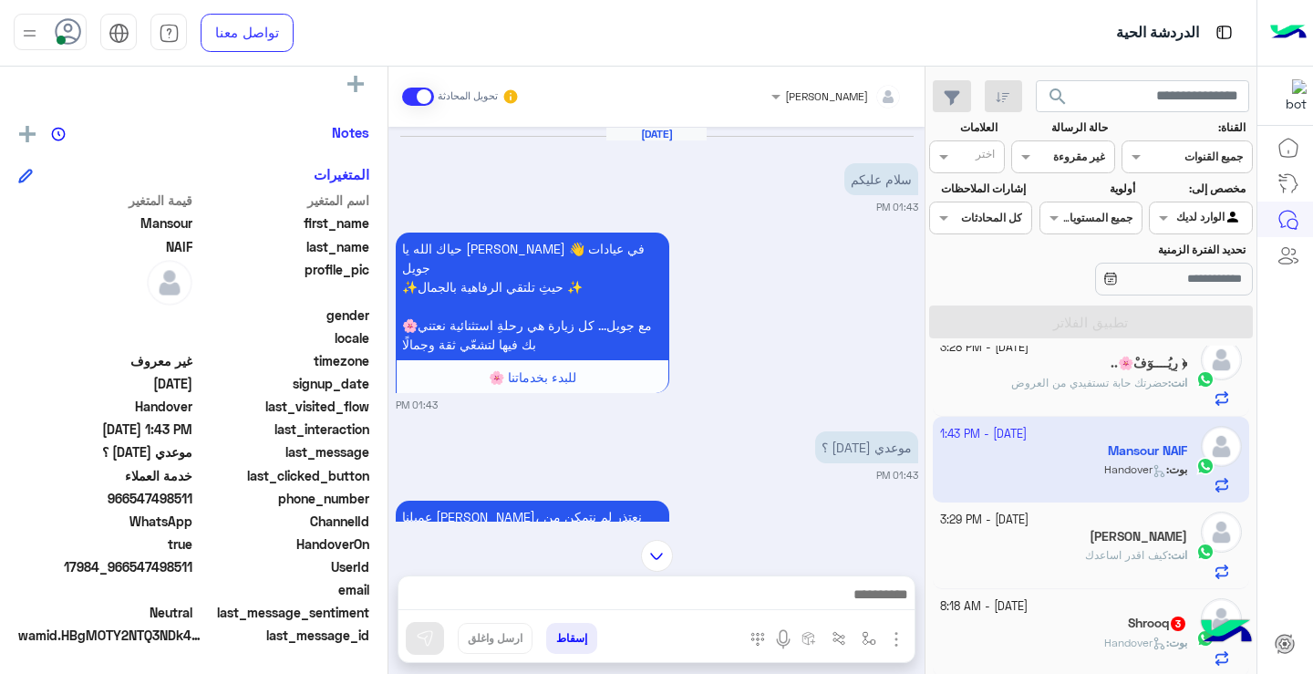
click at [396, 234] on div "[DATE] سلام عليكم 01:43 PM حياك الله يا Mansour 👋 في عيادات جويل ✨حيثِ تلتقي ال…" at bounding box center [656, 324] width 536 height 395
drag, startPoint x: 134, startPoint y: 500, endPoint x: 196, endPoint y: 505, distance: 62.1
click at [196, 505] on div "phone_number [PHONE_NUMBER]" at bounding box center [193, 500] width 351 height 23
copy span "547498511"
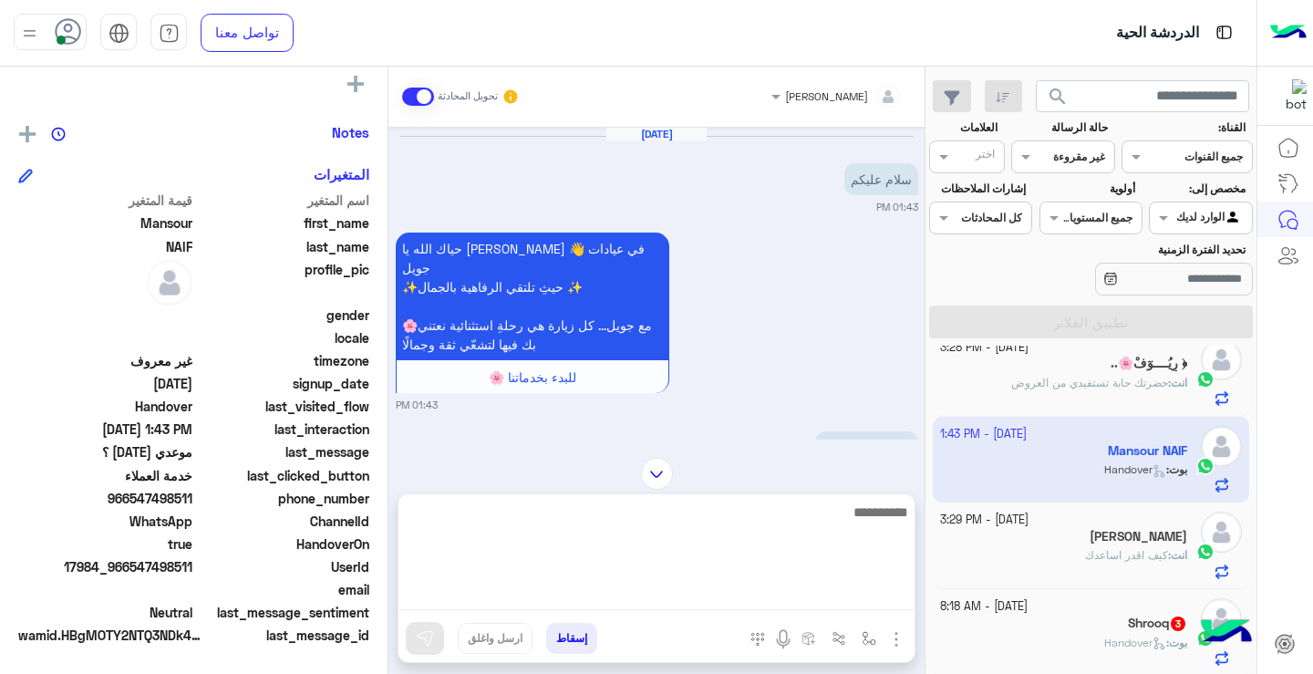
click at [675, 602] on textarea at bounding box center [656, 554] width 516 height 109
type textarea "**********"
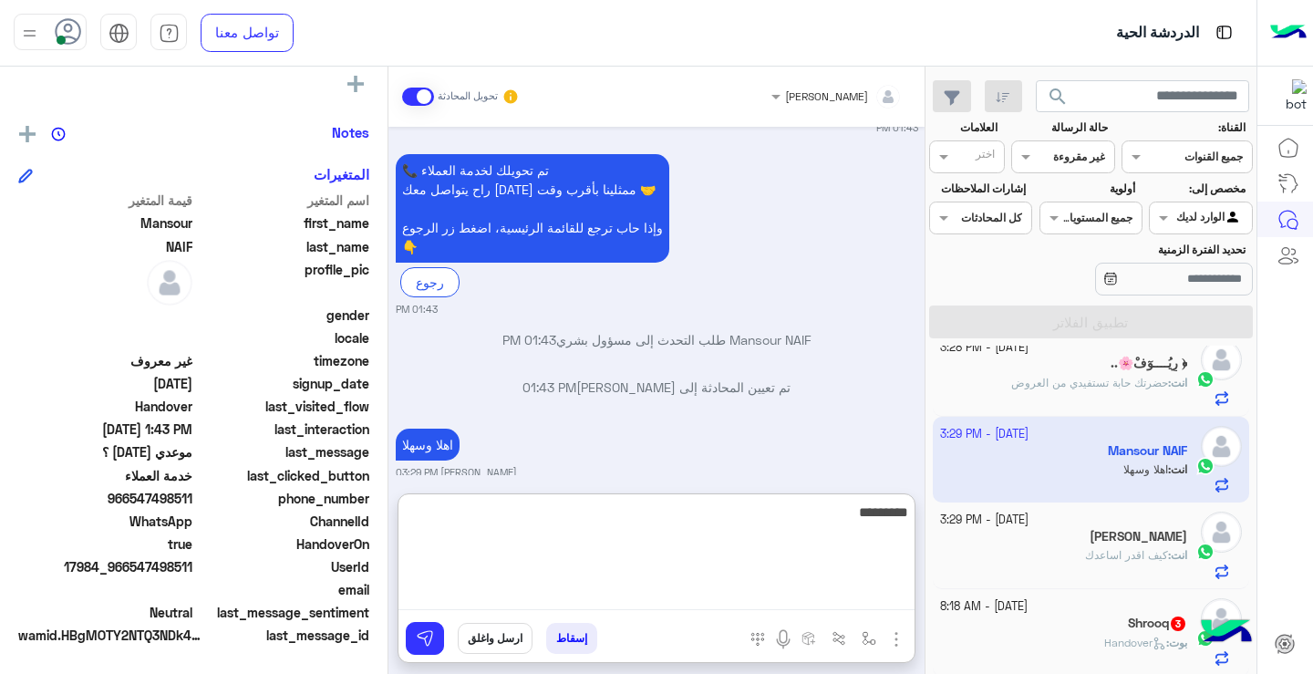
scroll to position [637, 0]
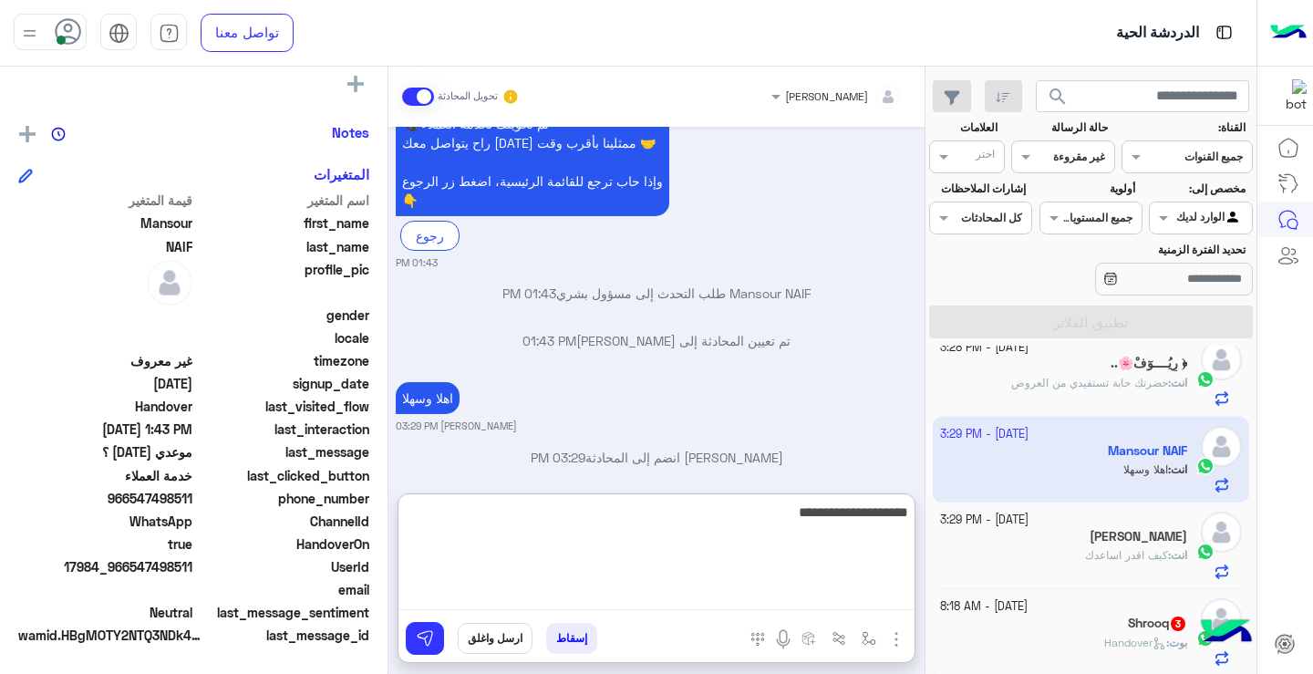
type textarea "**********"
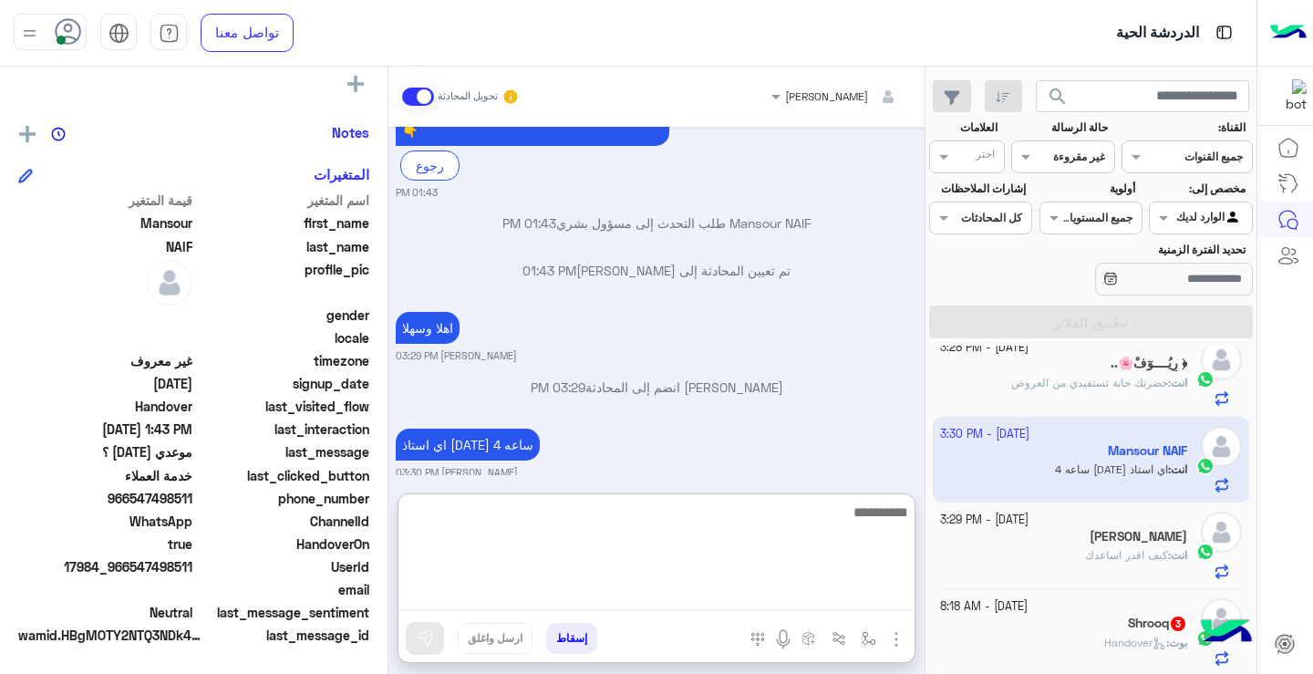
scroll to position [372, 0]
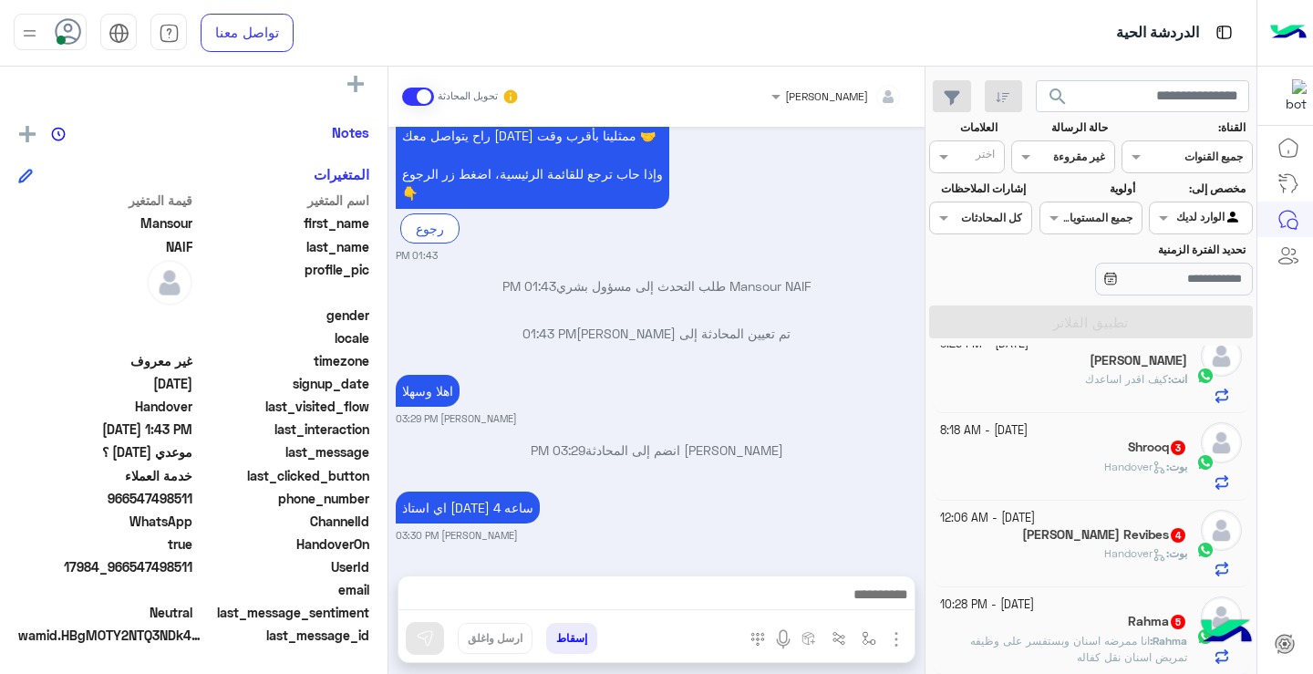
click at [1097, 647] on p "[PERSON_NAME] : انا ممرضه اسنان وبستفسر على وظيفه تمريض اسنان نقل كفاله" at bounding box center [1064, 649] width 248 height 33
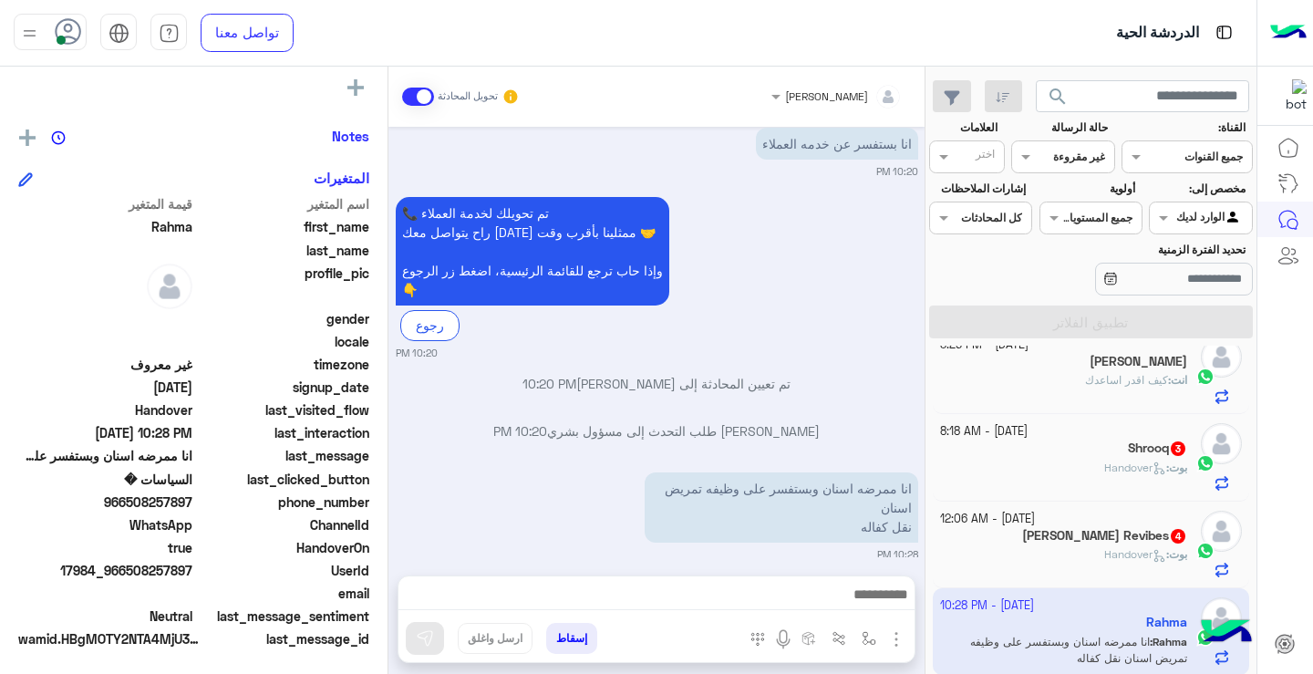
scroll to position [331, 0]
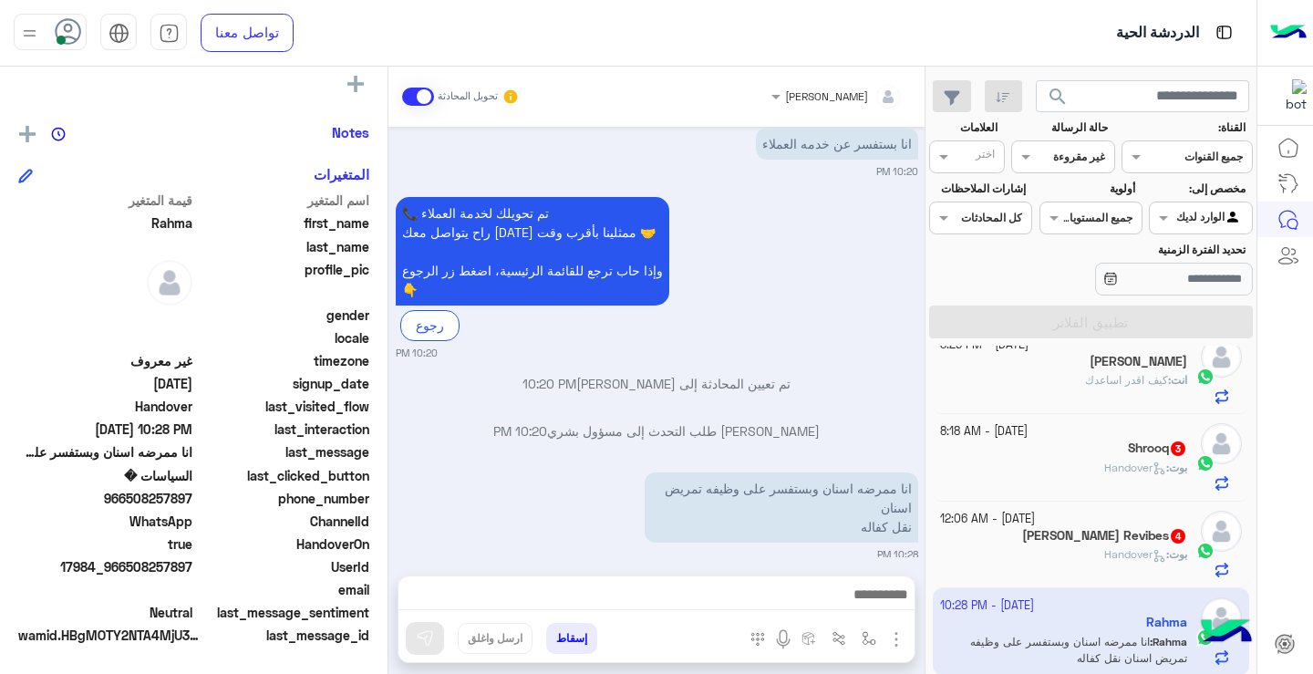
click at [1117, 553] on span "Handover" at bounding box center [1135, 554] width 62 height 14
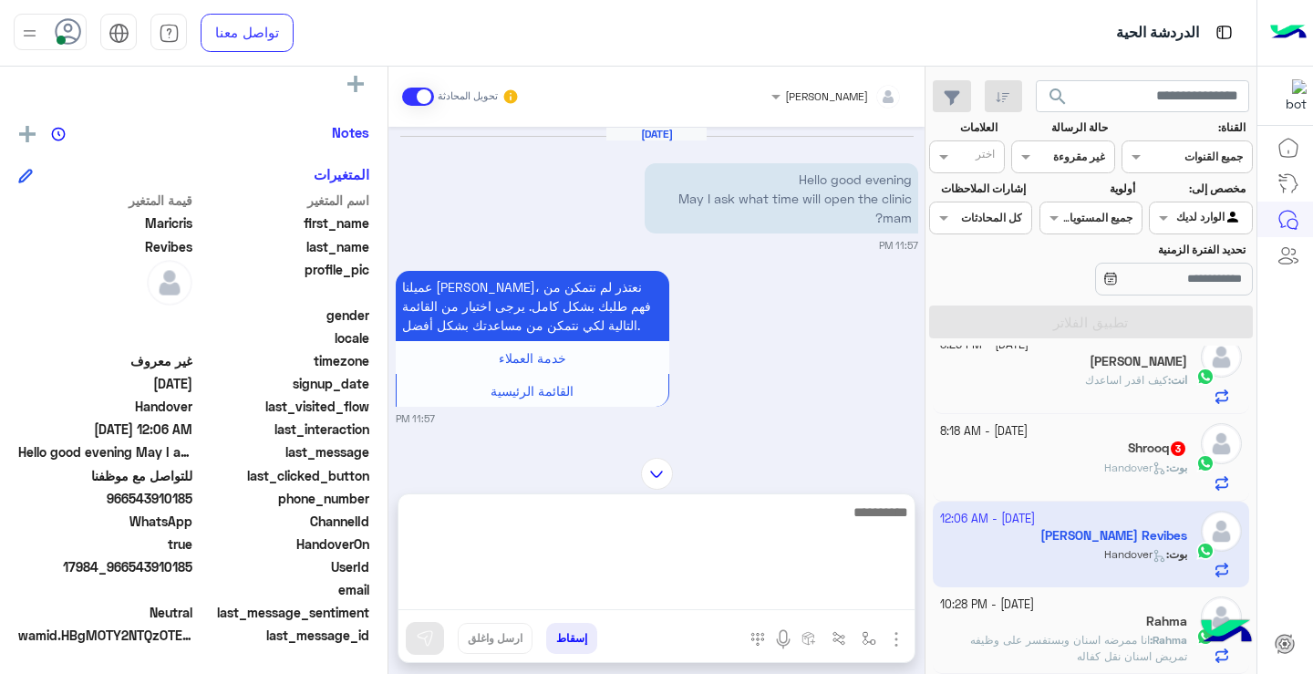
drag, startPoint x: 689, startPoint y: 600, endPoint x: 693, endPoint y: 609, distance: 9.8
click at [693, 609] on textarea at bounding box center [656, 554] width 516 height 109
type textarea "**********"
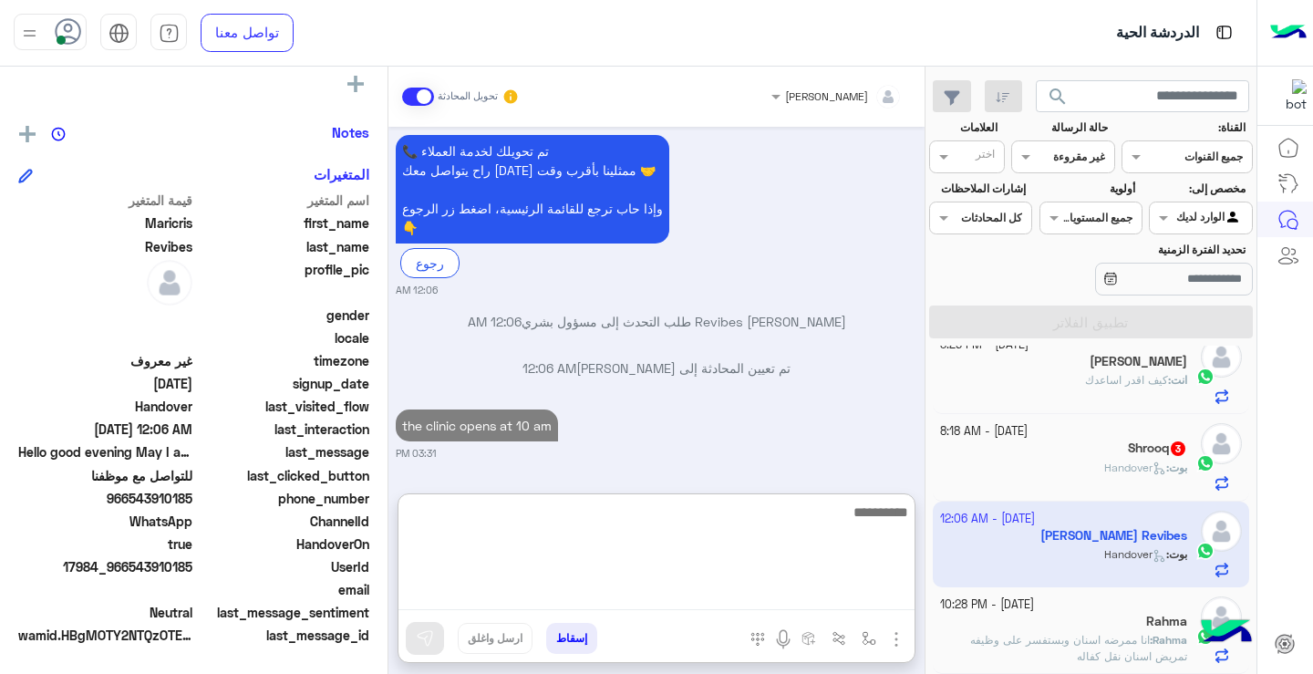
scroll to position [983, 0]
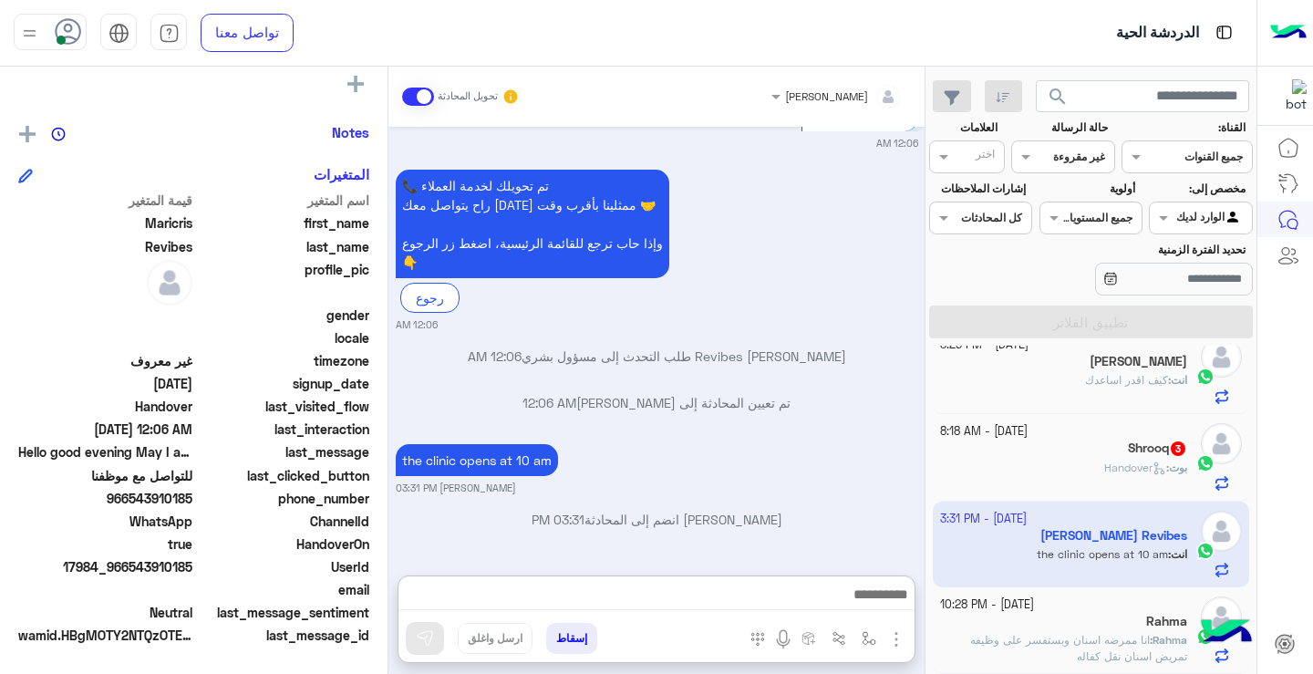
click at [1067, 449] on div "Shrooq 3" at bounding box center [1064, 449] width 248 height 19
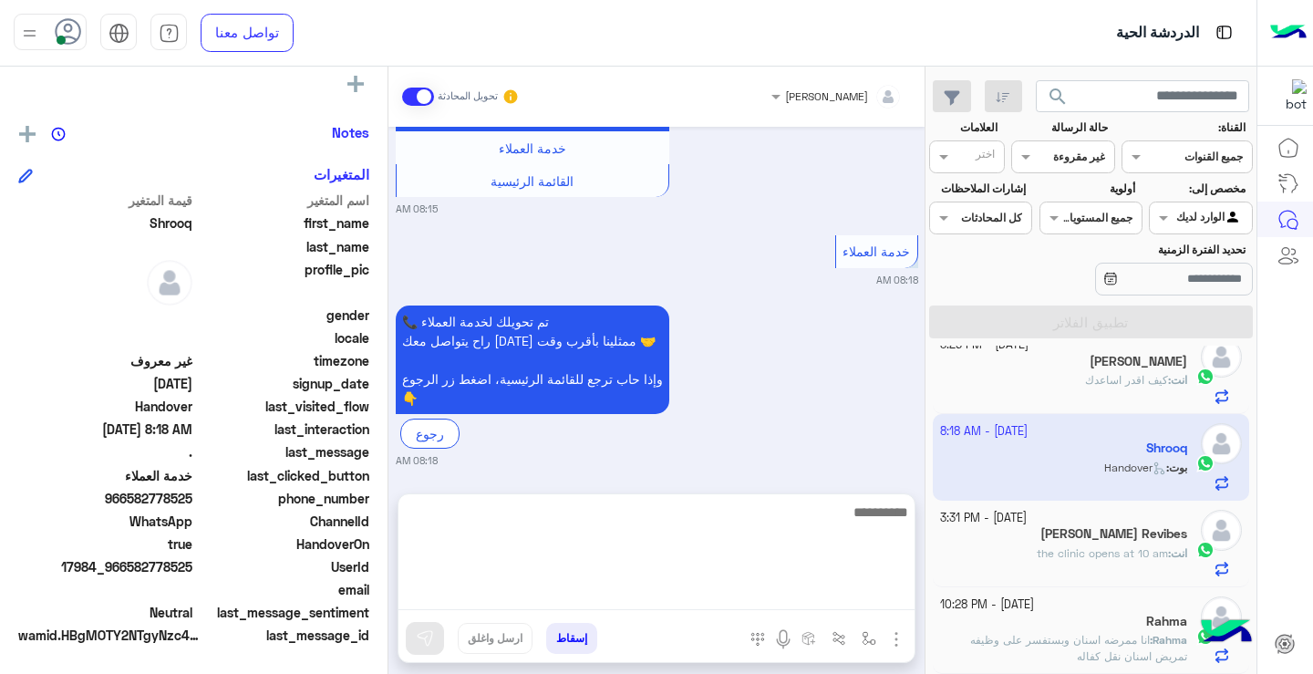
click at [872, 597] on textarea at bounding box center [656, 554] width 516 height 109
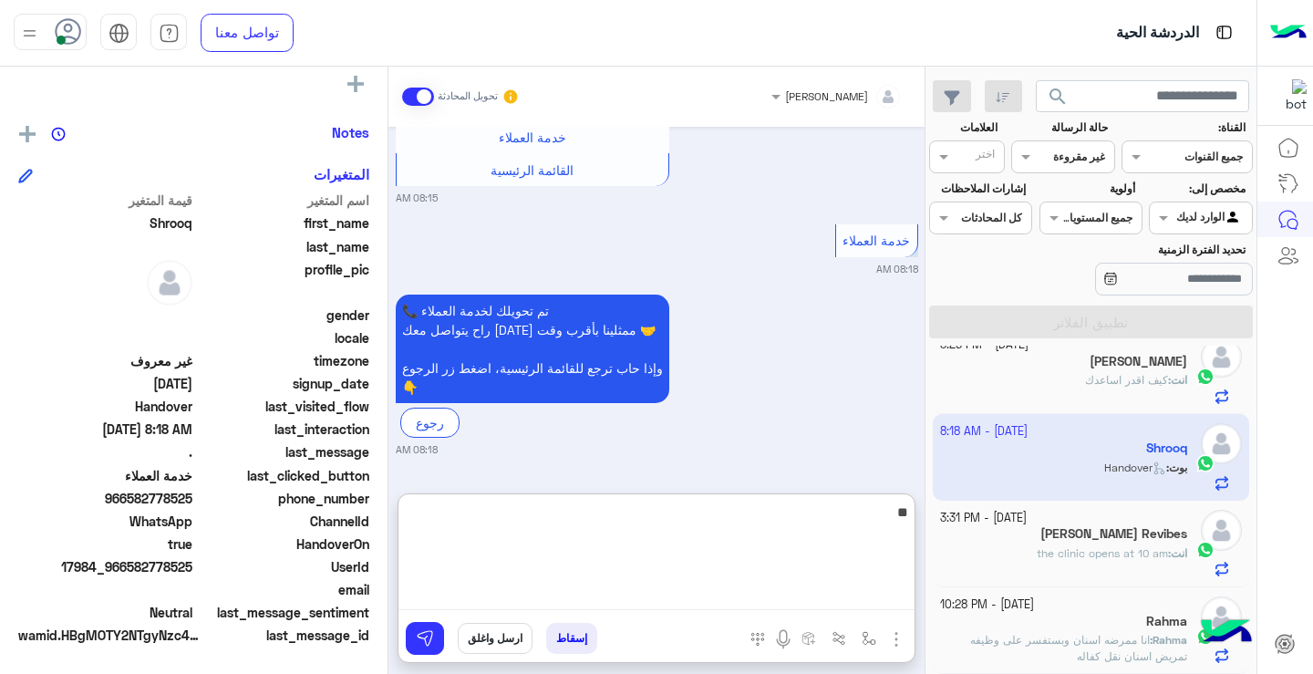
type textarea "*"
type textarea "**********"
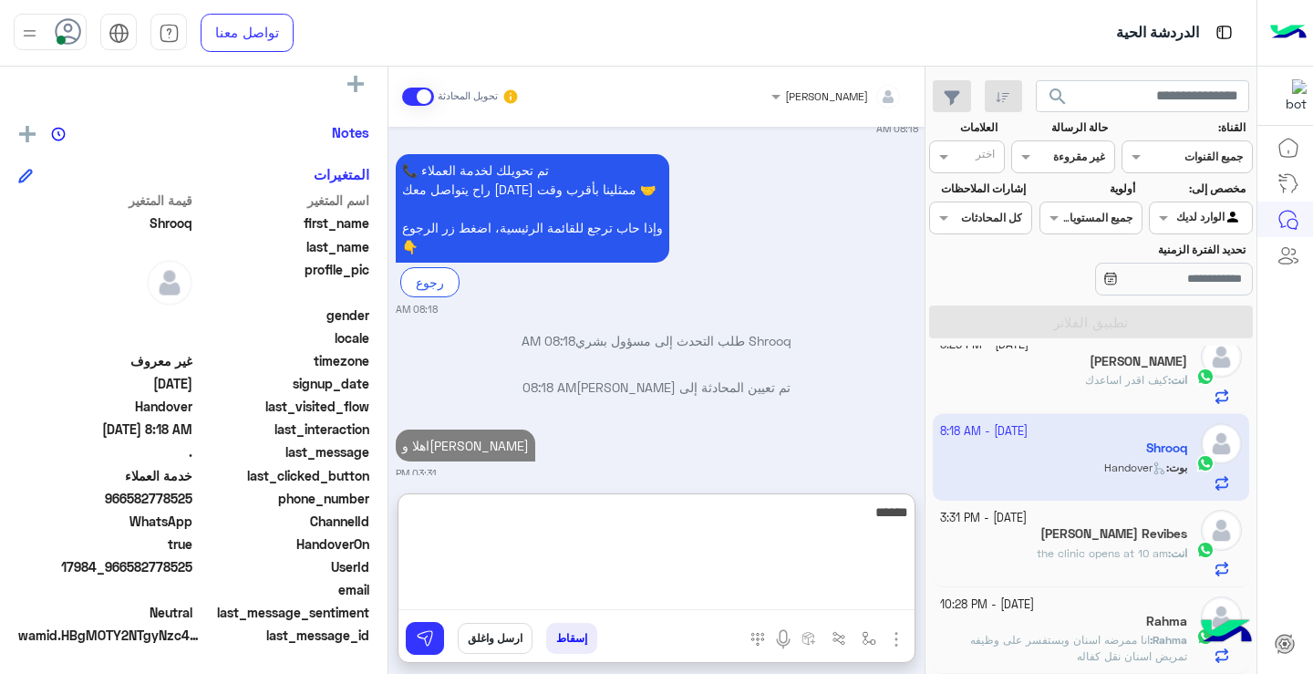
scroll to position [740, 0]
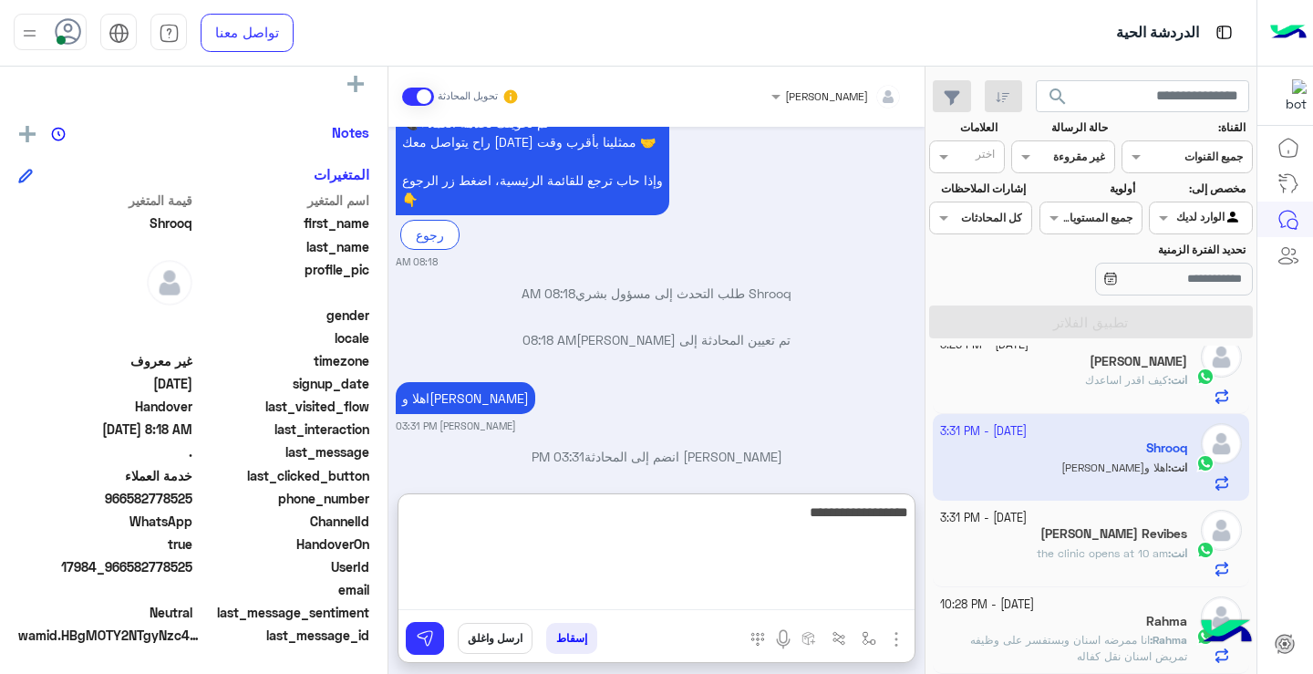
type textarea "**********"
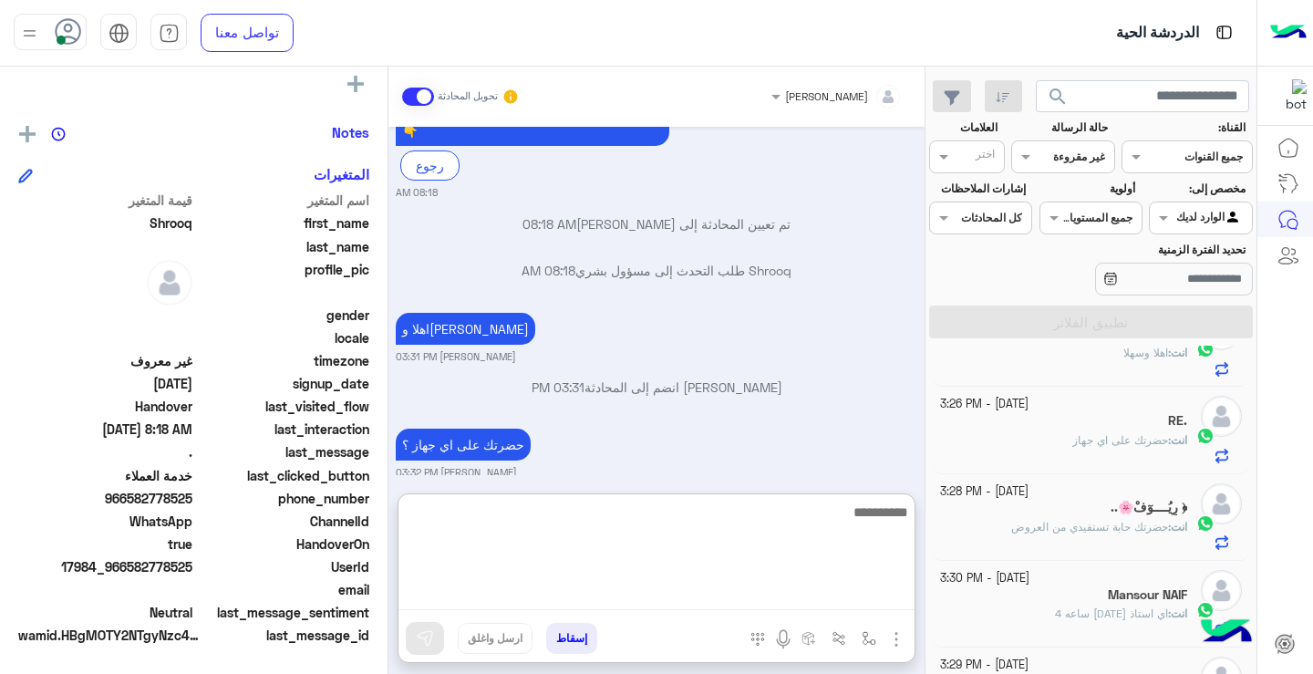
scroll to position [0, 0]
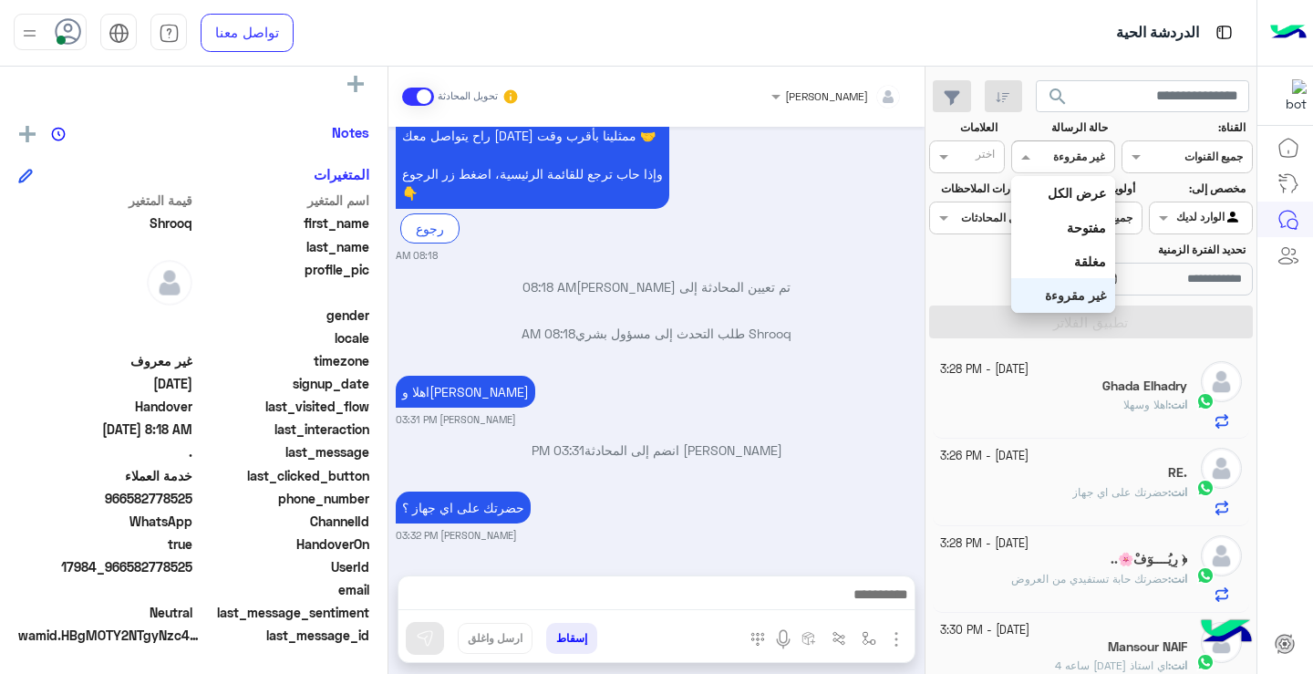
click at [1061, 147] on div at bounding box center [1062, 154] width 101 height 17
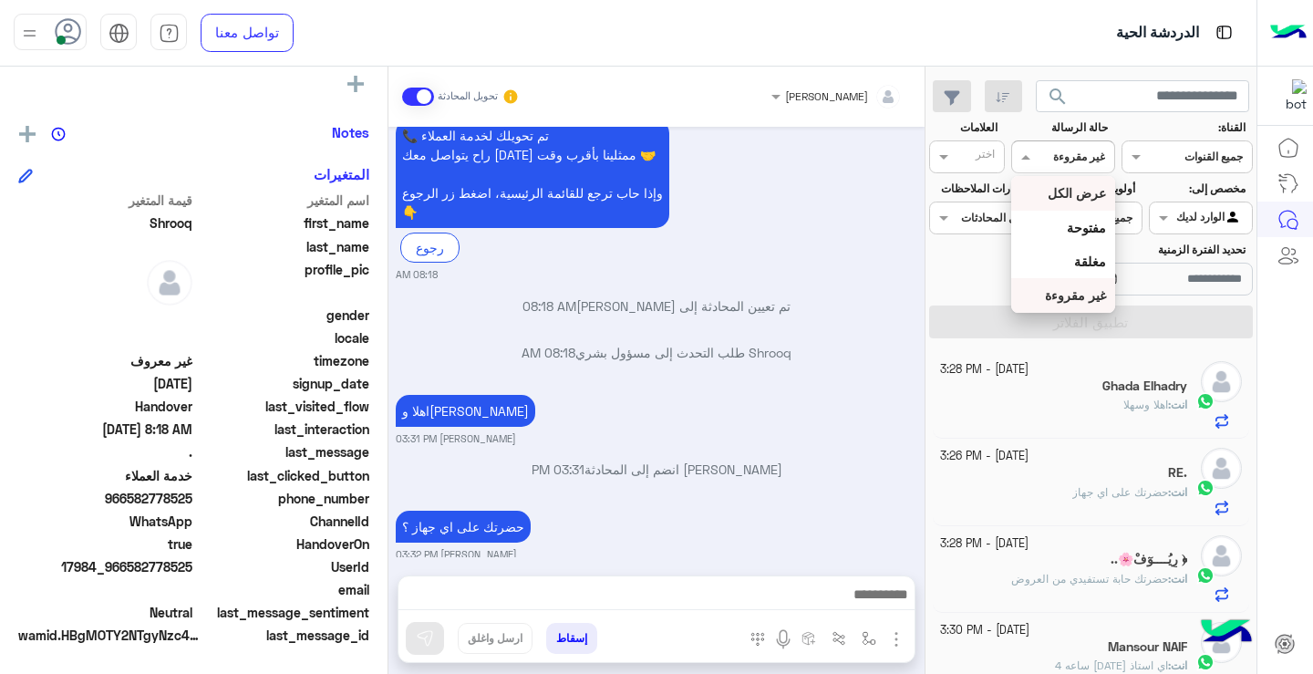
click at [1087, 185] on b "عرض الكل" at bounding box center [1076, 192] width 58 height 15
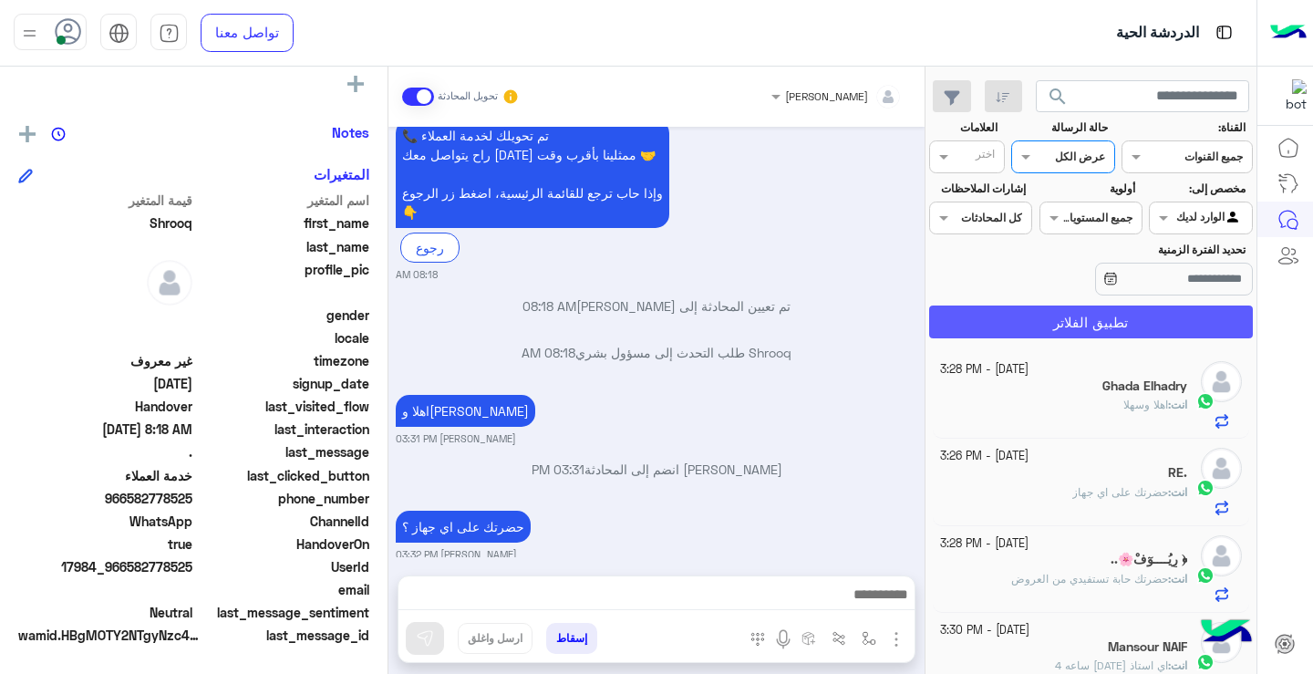
click at [1103, 329] on button "تطبيق الفلاتر" at bounding box center [1091, 321] width 324 height 33
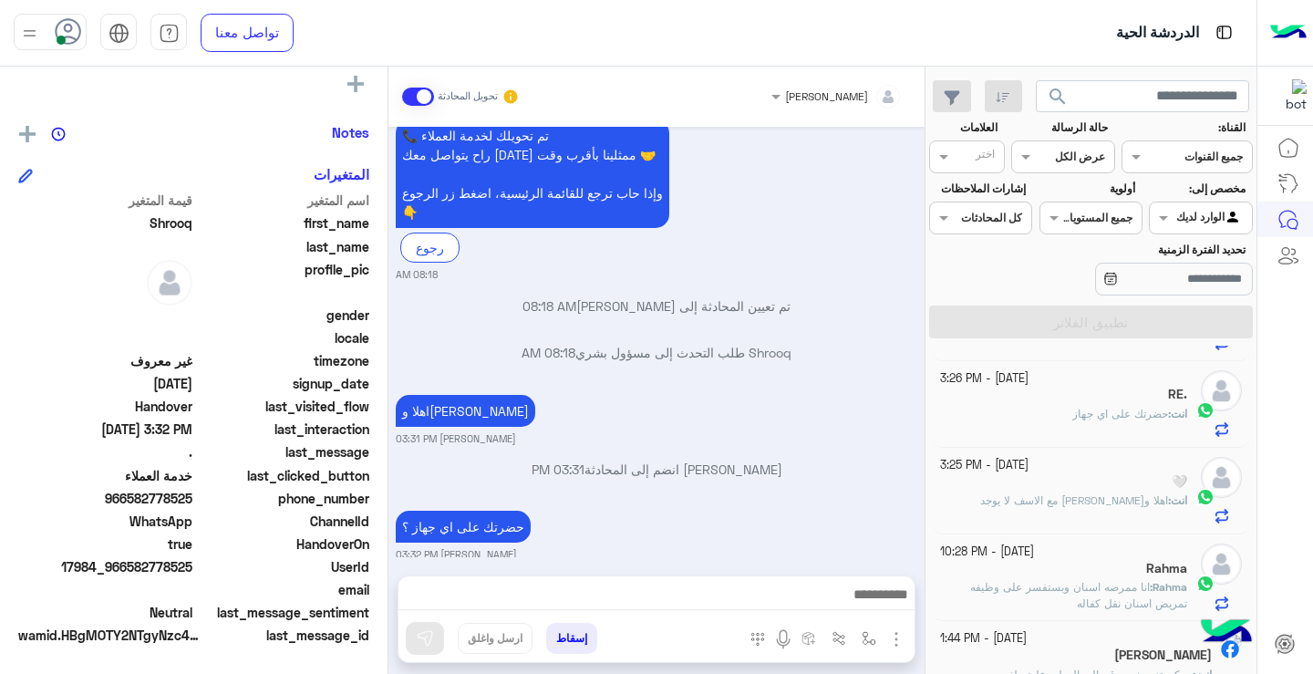
scroll to position [0, 0]
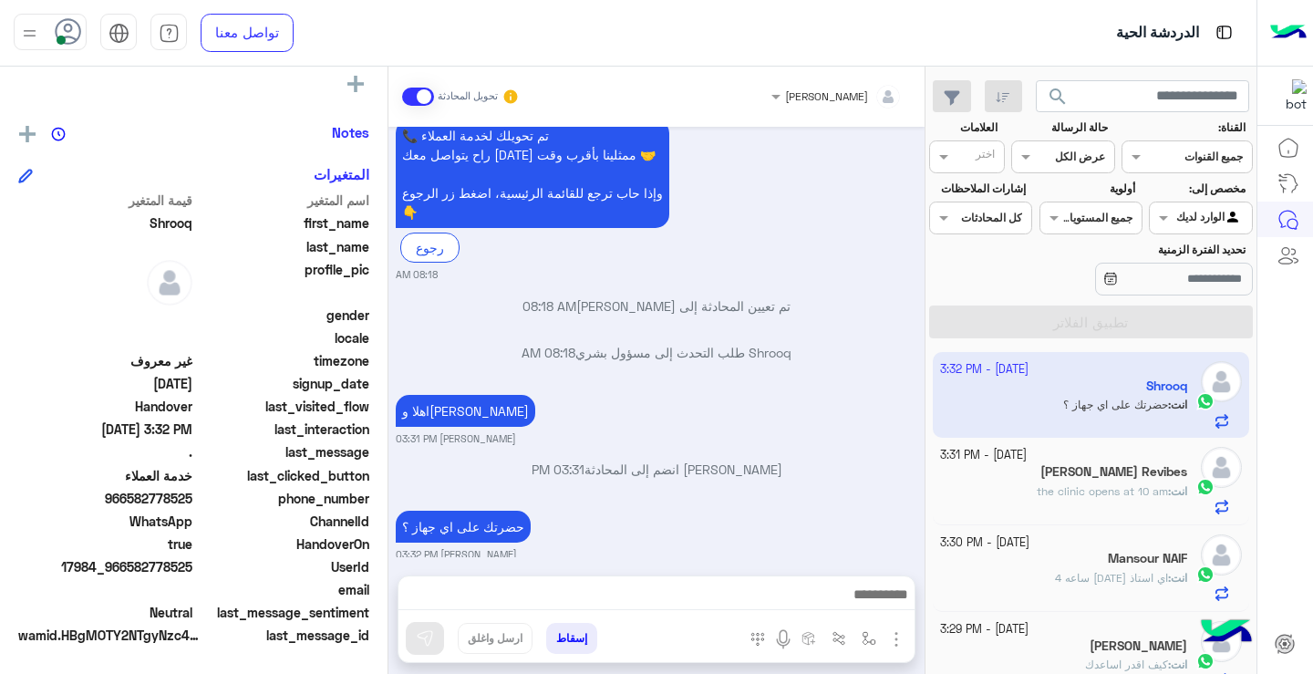
click at [1077, 161] on input "text" at bounding box center [1084, 155] width 42 height 16
click at [1086, 265] on b "مغلقة" at bounding box center [1090, 260] width 32 height 15
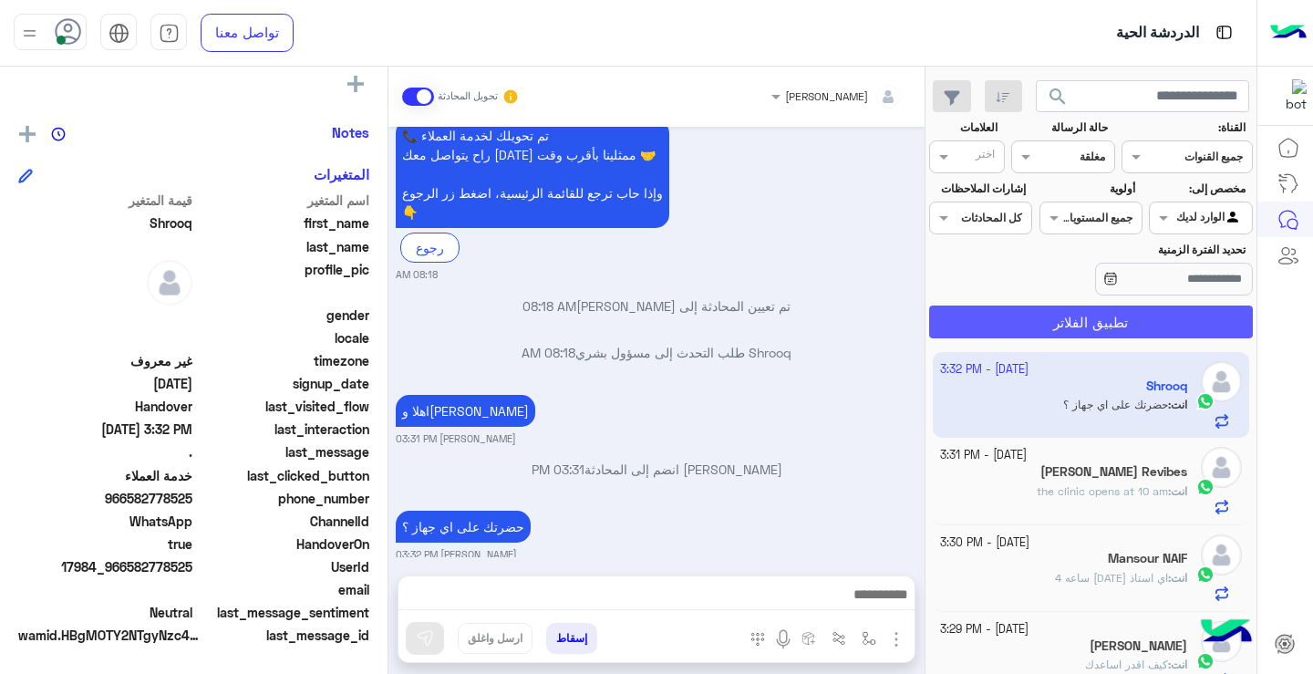
click at [1098, 312] on button "تطبيق الفلاتر" at bounding box center [1091, 321] width 324 height 33
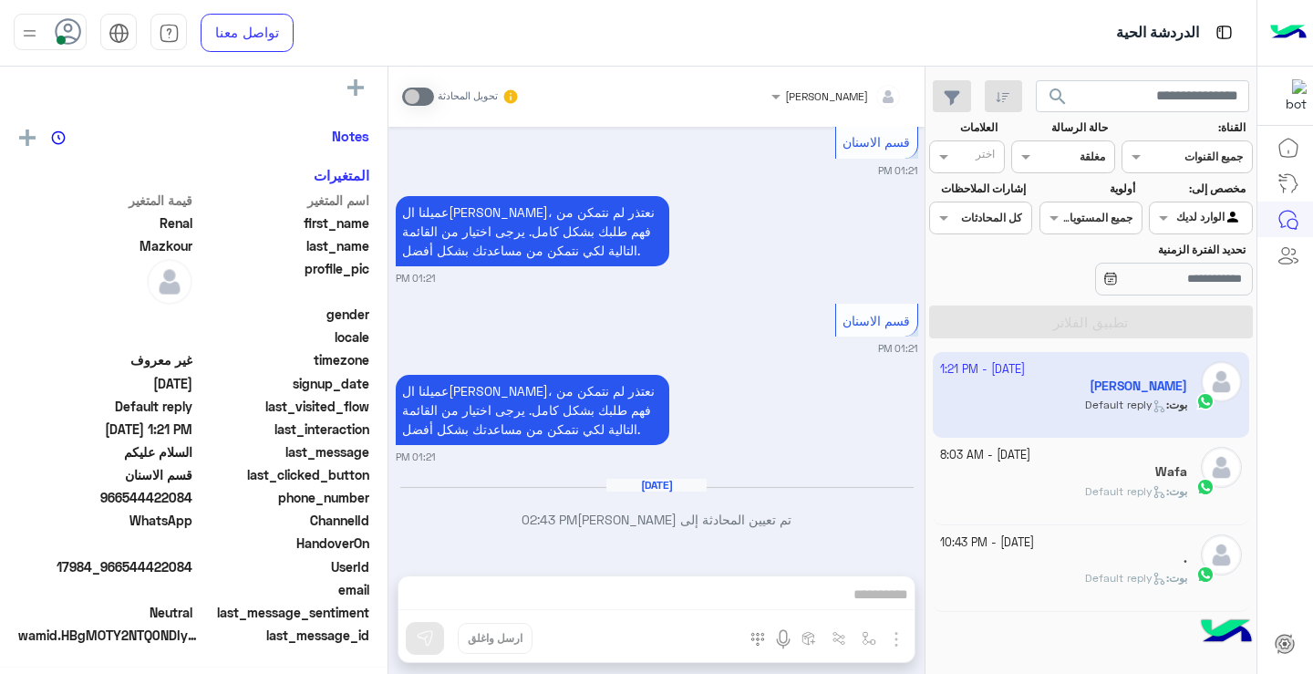
scroll to position [331, 0]
click at [1079, 157] on input "text" at bounding box center [1084, 155] width 42 height 16
click at [1086, 291] on b "غير مقروءة" at bounding box center [1075, 294] width 61 height 15
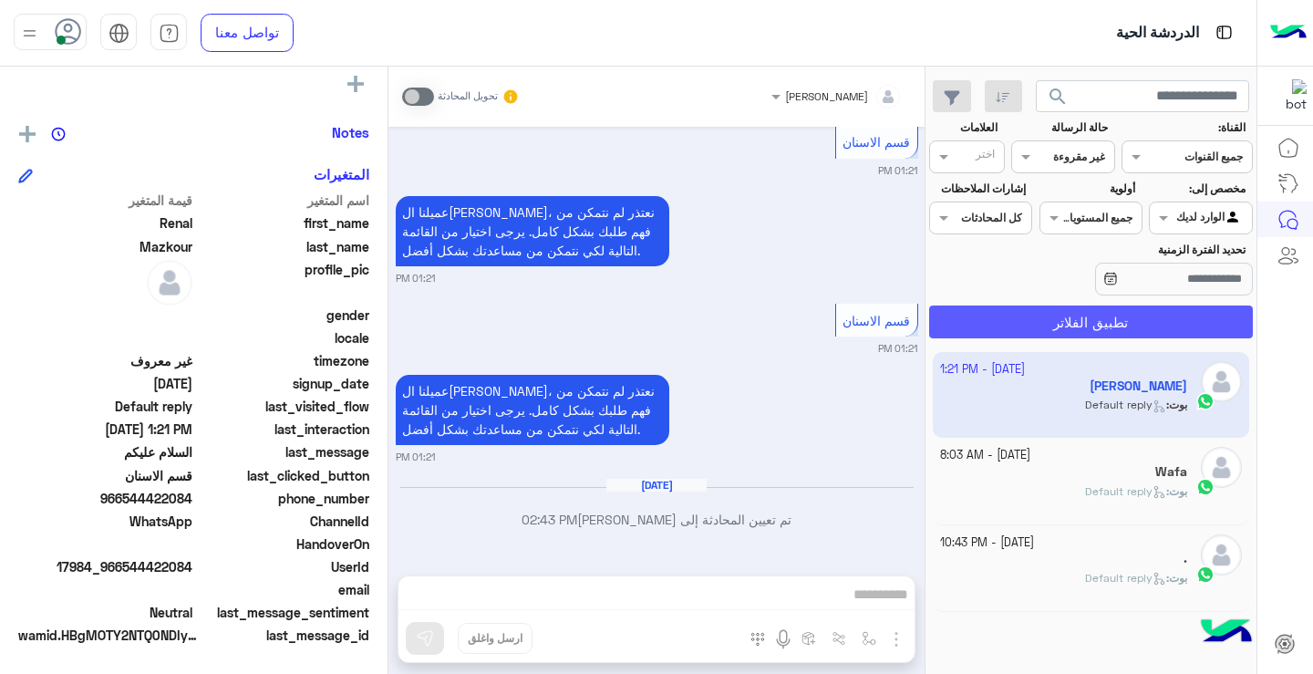
click at [1088, 318] on button "تطبيق الفلاتر" at bounding box center [1091, 321] width 324 height 33
